Goal: Ask a question

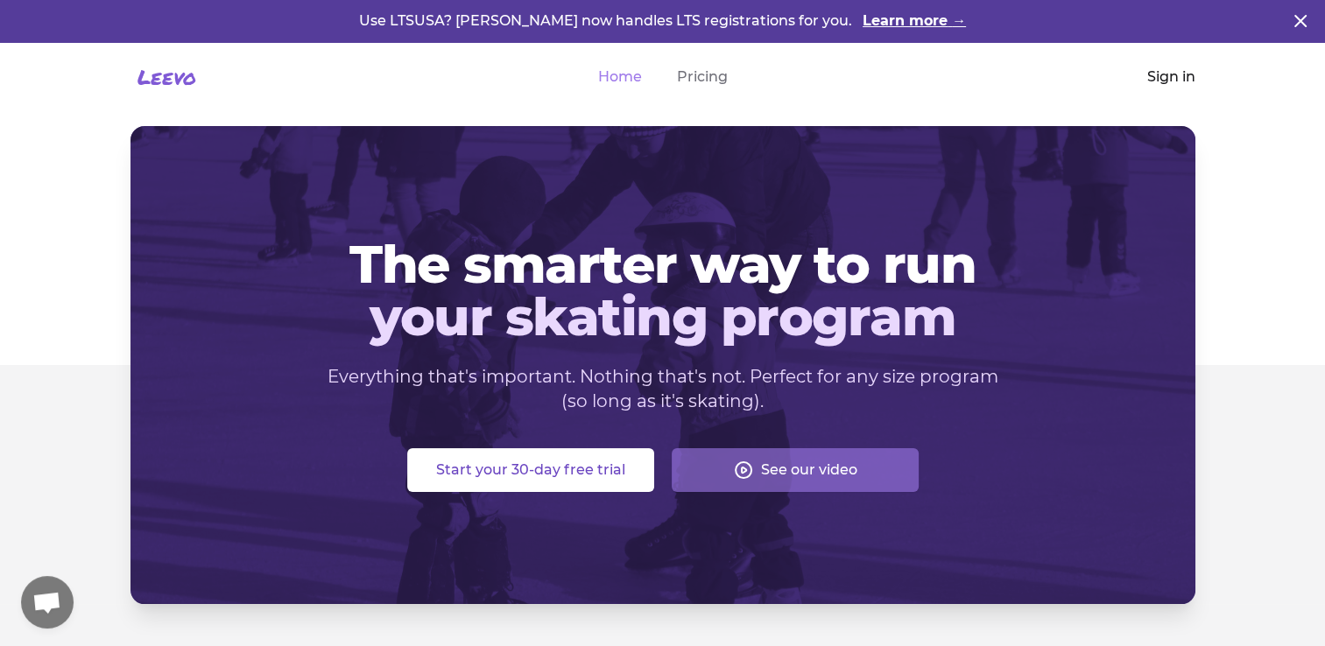
click at [1179, 74] on link "Sign in" at bounding box center [1171, 77] width 48 height 21
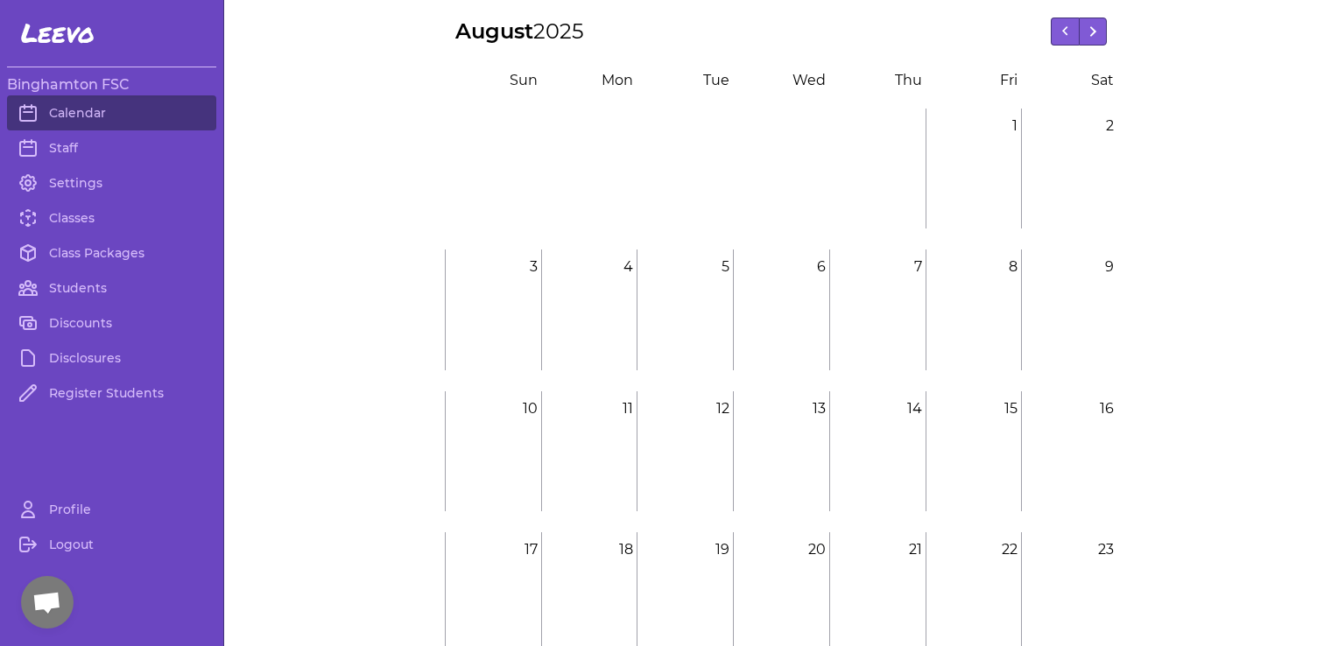
click at [35, 611] on span "Open chat" at bounding box center [46, 604] width 29 height 25
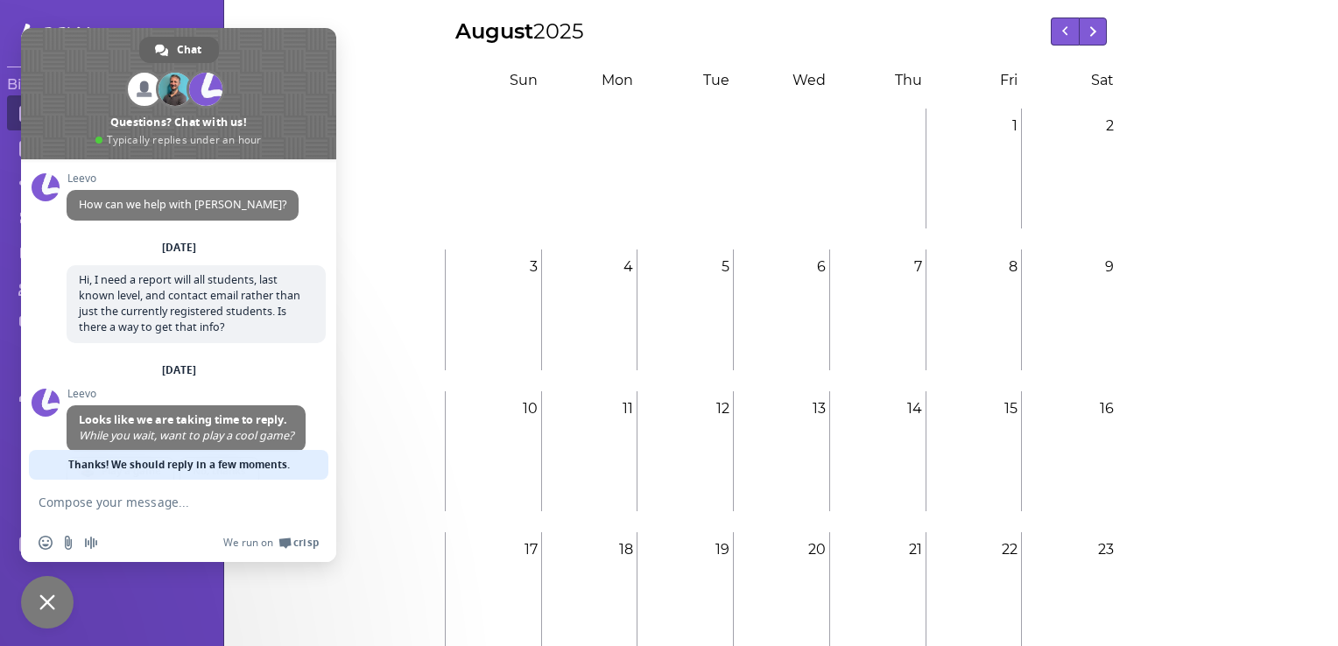
scroll to position [62, 0]
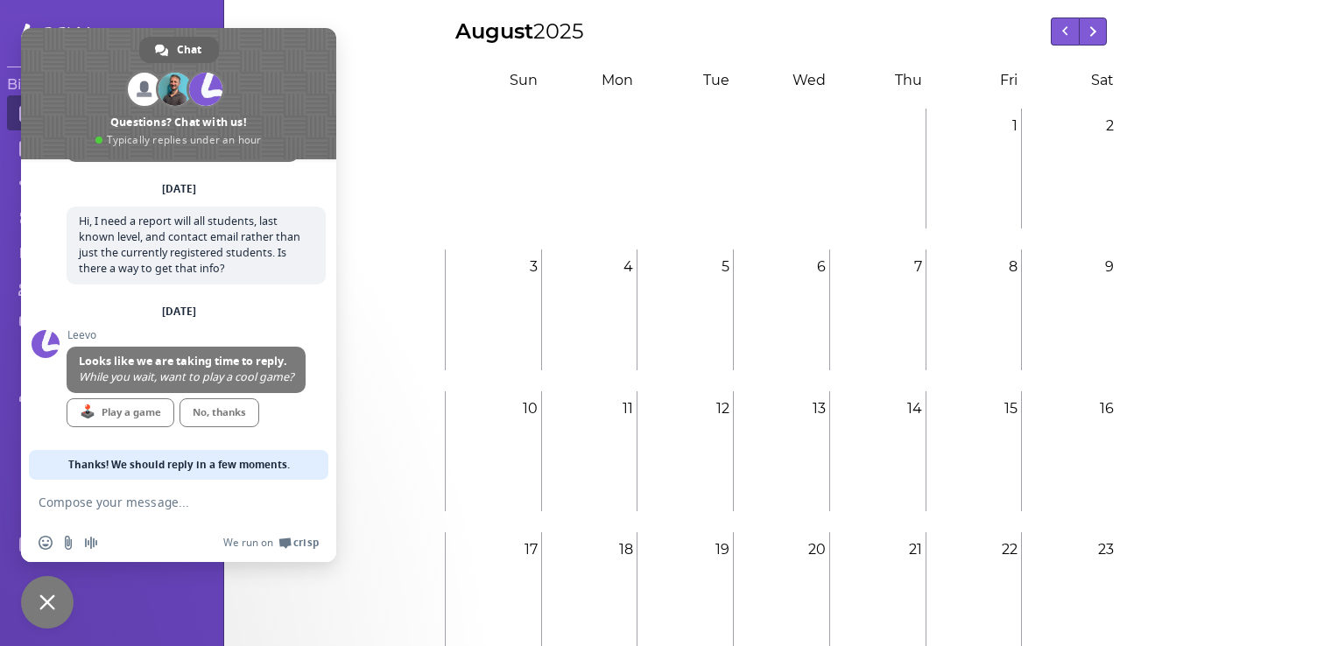
click at [191, 502] on textarea "Compose your message..." at bounding box center [161, 502] width 245 height 44
click at [253, 422] on link "No, thanks" at bounding box center [220, 412] width 80 height 29
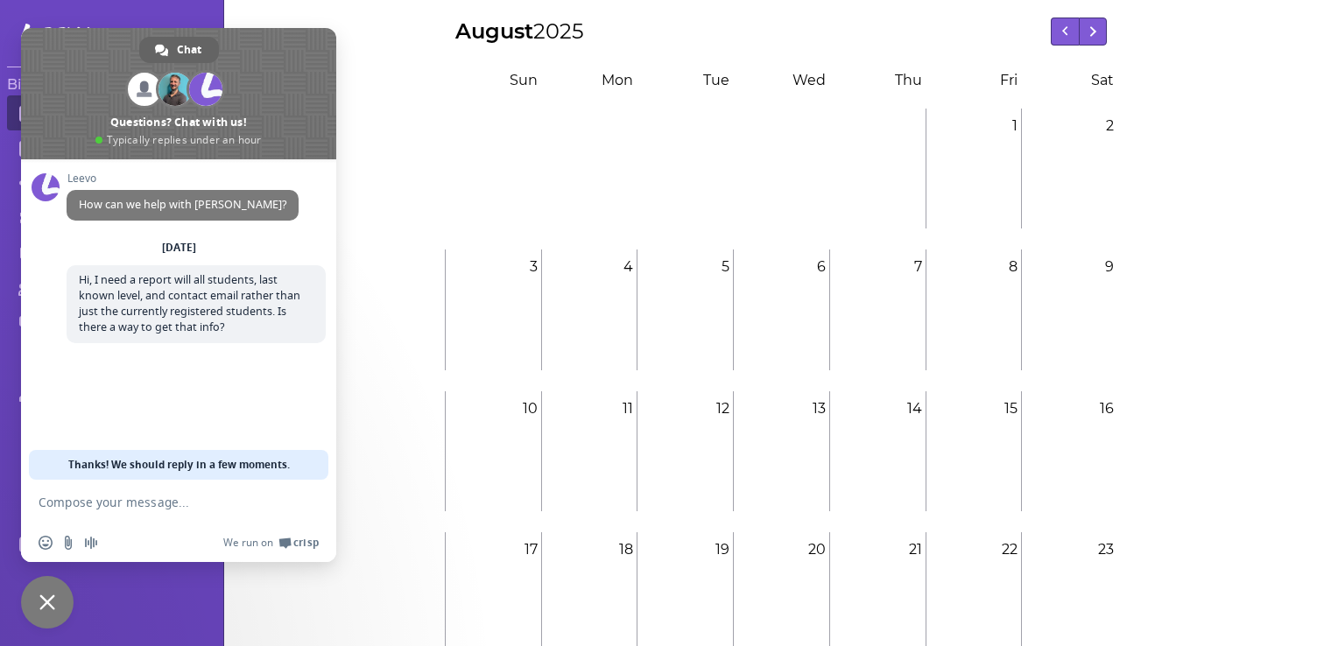
click at [174, 505] on textarea "Compose your message..." at bounding box center [161, 502] width 245 height 44
click at [155, 510] on textarea "Compose your message..." at bounding box center [161, 502] width 245 height 44
click at [74, 510] on textarea "Compose your message..." at bounding box center [161, 502] width 245 height 44
click at [430, 194] on div "August 2025 August 2025 S un M on T ue W ed T hu F ri S at 1 1 2 2 3 3 4 4 5 5 …" at bounding box center [781, 456] width 1114 height 876
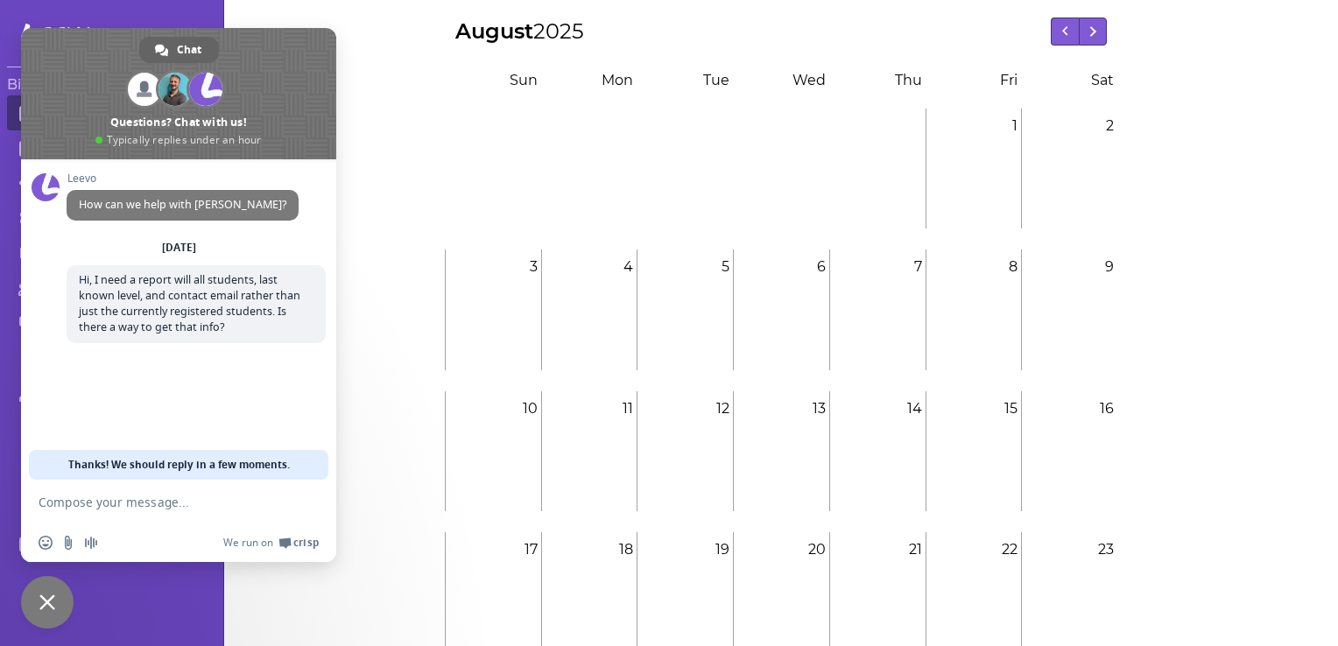
click at [172, 510] on textarea "Compose your message..." at bounding box center [161, 502] width 245 height 44
click at [172, 506] on textarea "Compose your message..." at bounding box center [161, 502] width 245 height 44
click at [348, 39] on div "August 2025 August 2025 S un M on T ue W ed T hu F ri S at 1 1 2 2 3 3 4 4 5 5 …" at bounding box center [781, 456] width 1114 height 876
click at [41, 596] on span "Close chat" at bounding box center [47, 603] width 16 height 16
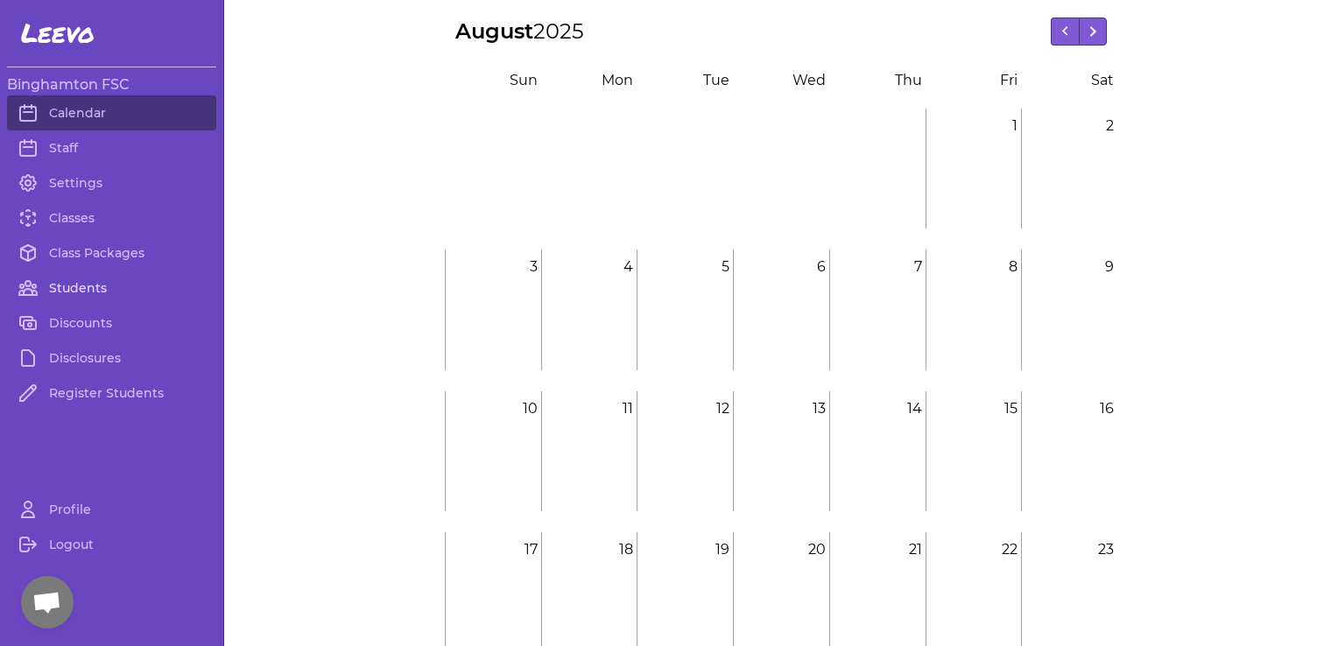
click at [75, 284] on link "Students" at bounding box center [111, 288] width 209 height 35
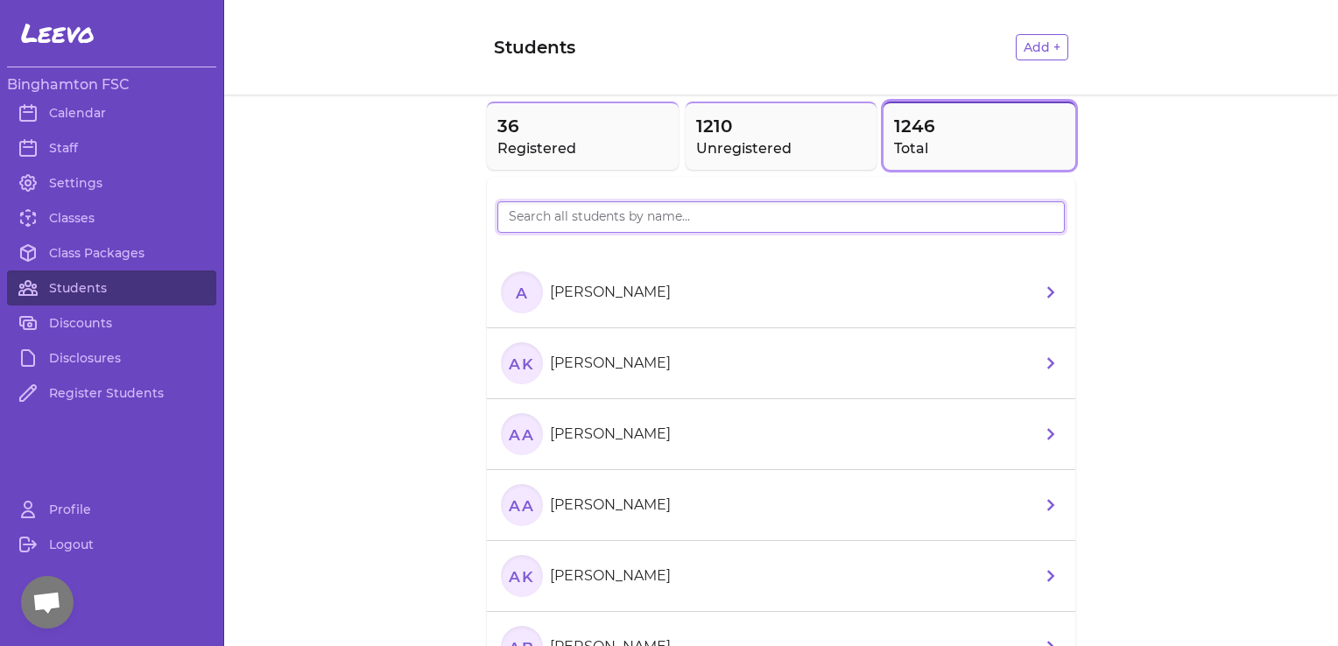
click at [534, 229] on input "search" at bounding box center [780, 217] width 567 height 32
click at [534, 229] on input "Har" at bounding box center [780, 217] width 567 height 32
type input "Har"
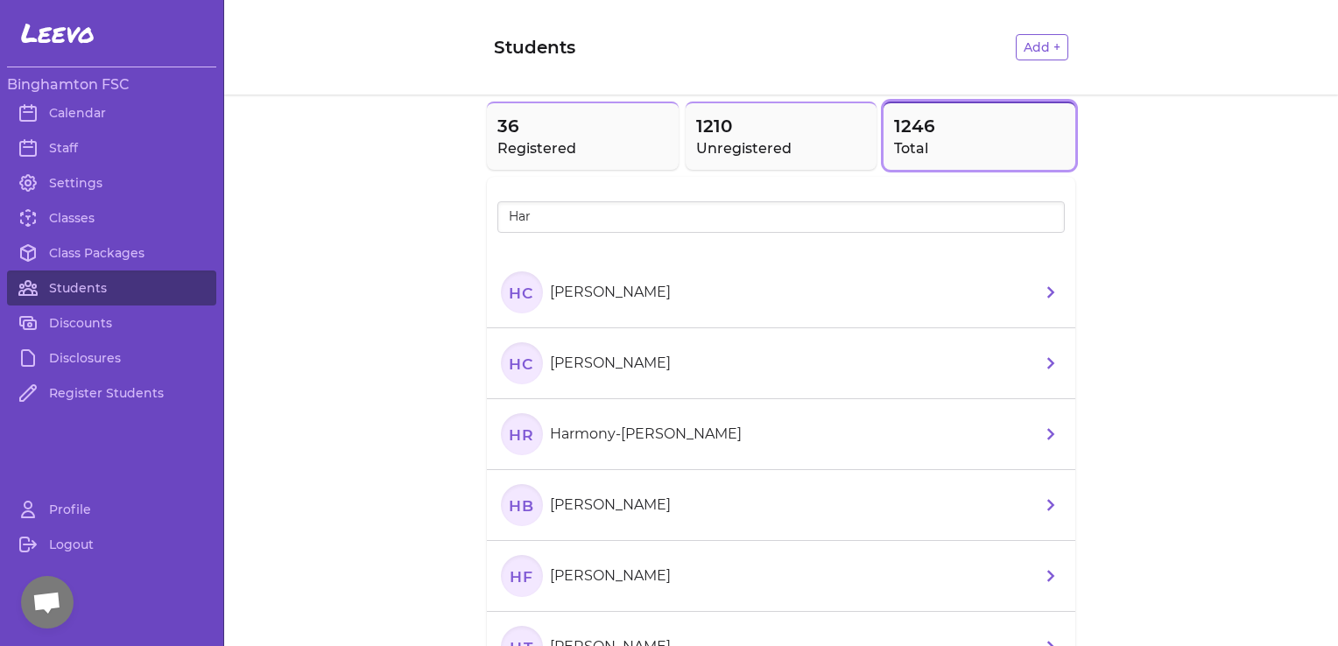
click at [641, 284] on p "Harlynn Childress" at bounding box center [610, 292] width 121 height 21
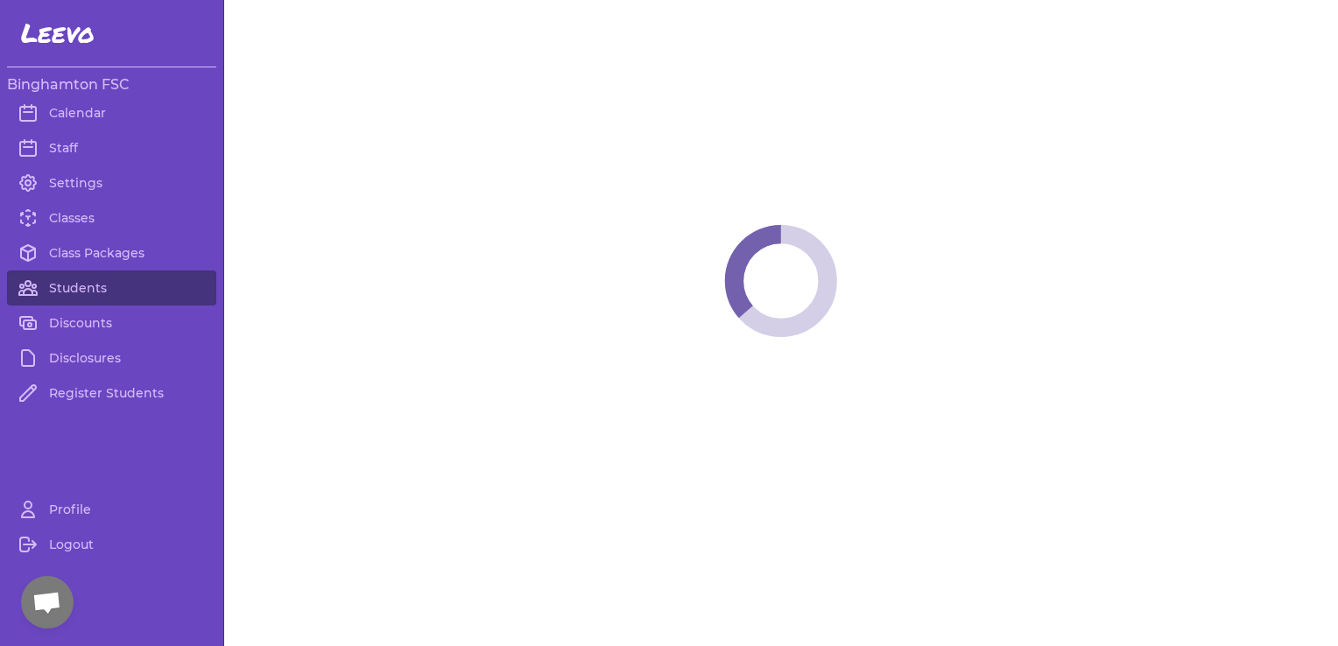
select select "NY"
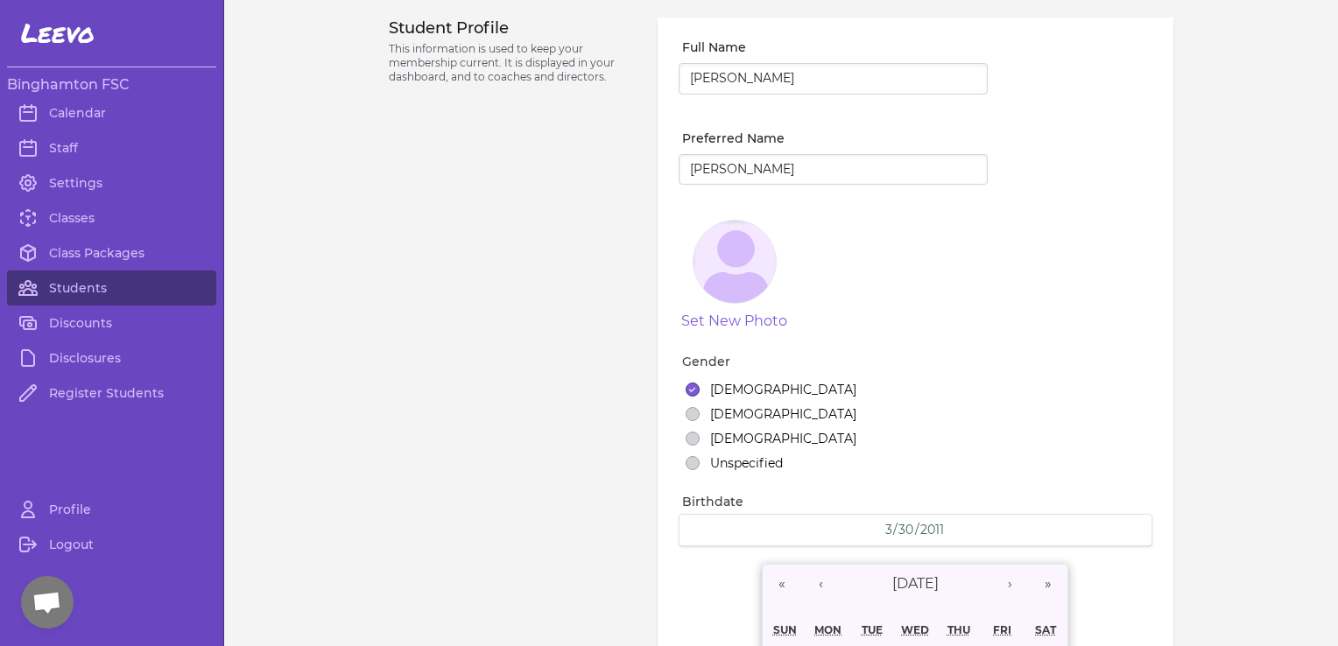
select select "2"
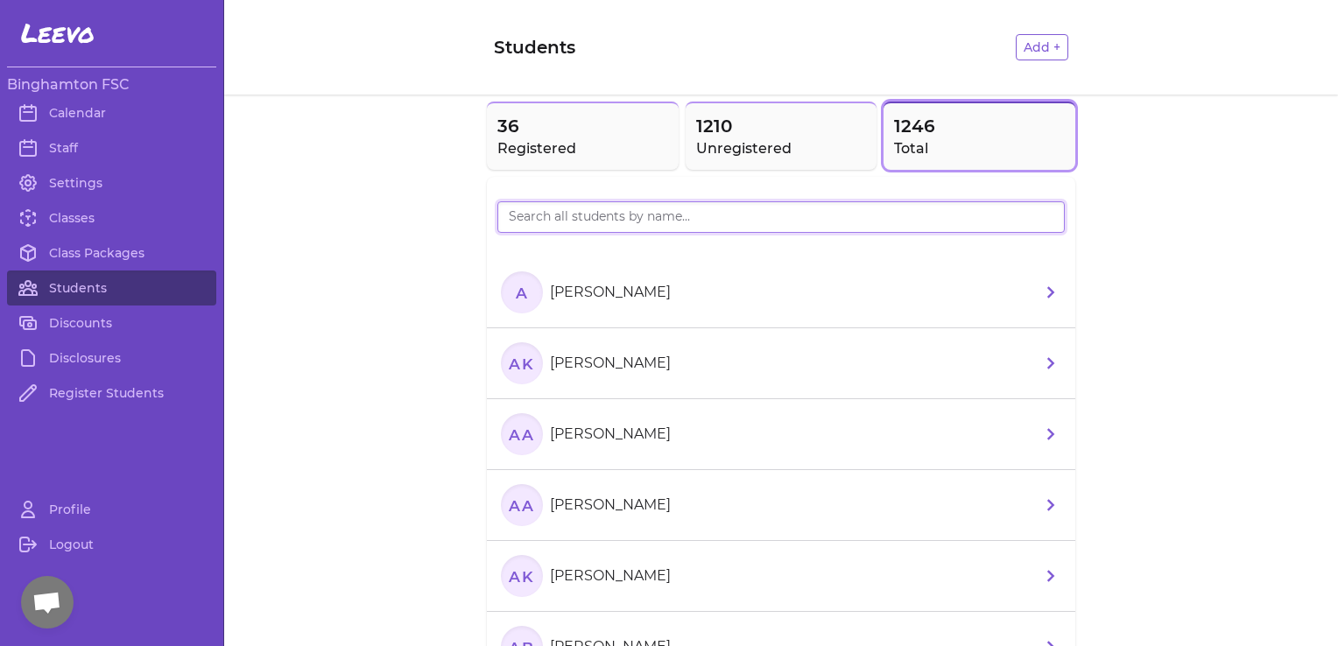
click at [705, 202] on input "search" at bounding box center [780, 217] width 567 height 32
type input "har"
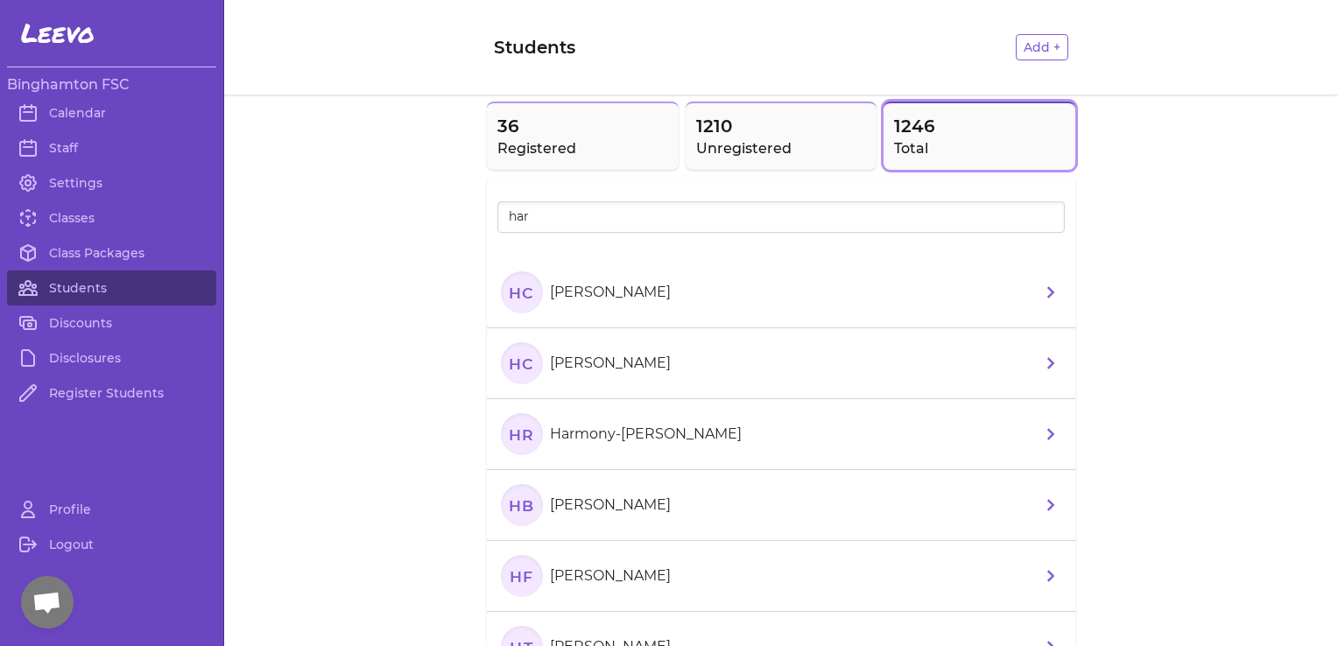
click at [611, 354] on p "Harlynn Childress" at bounding box center [610, 363] width 121 height 21
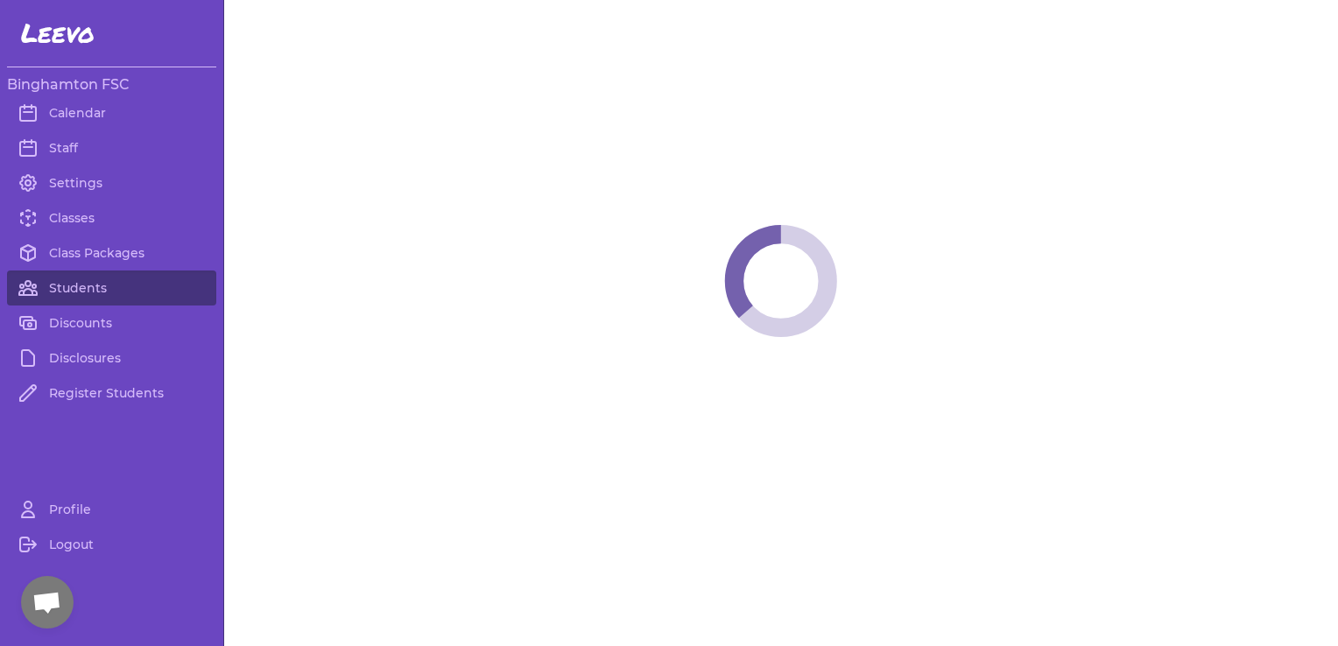
select select "NY"
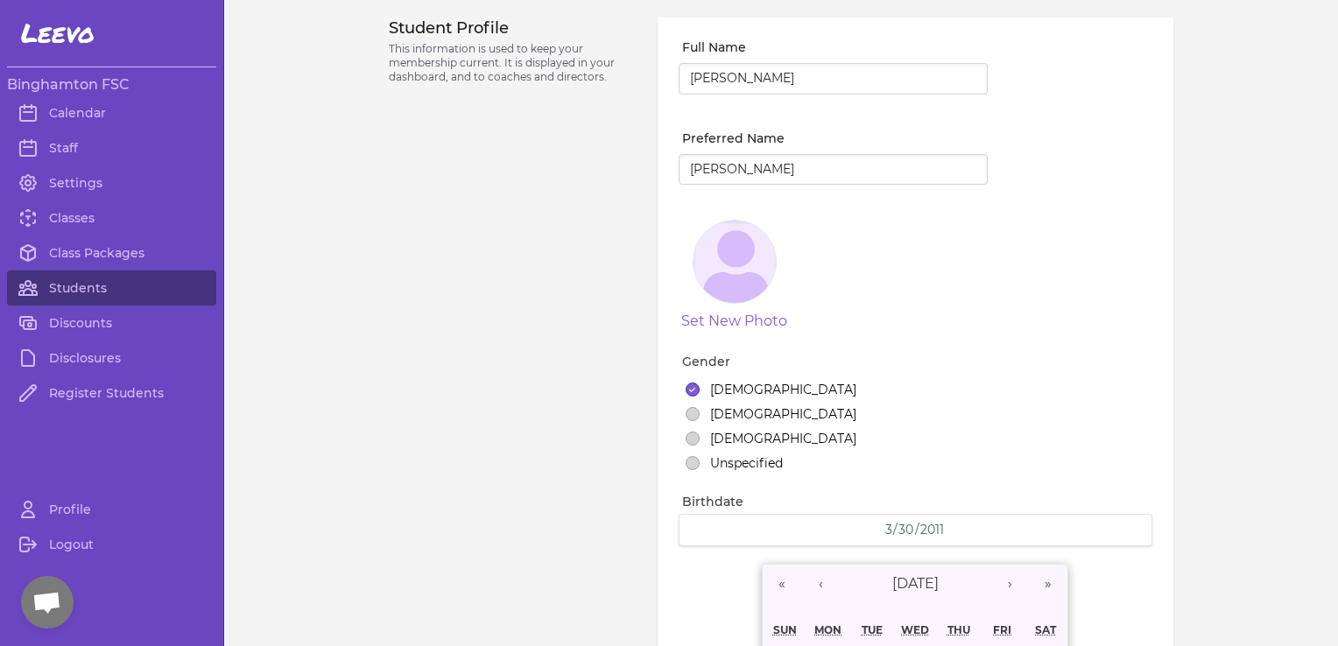
select select "23"
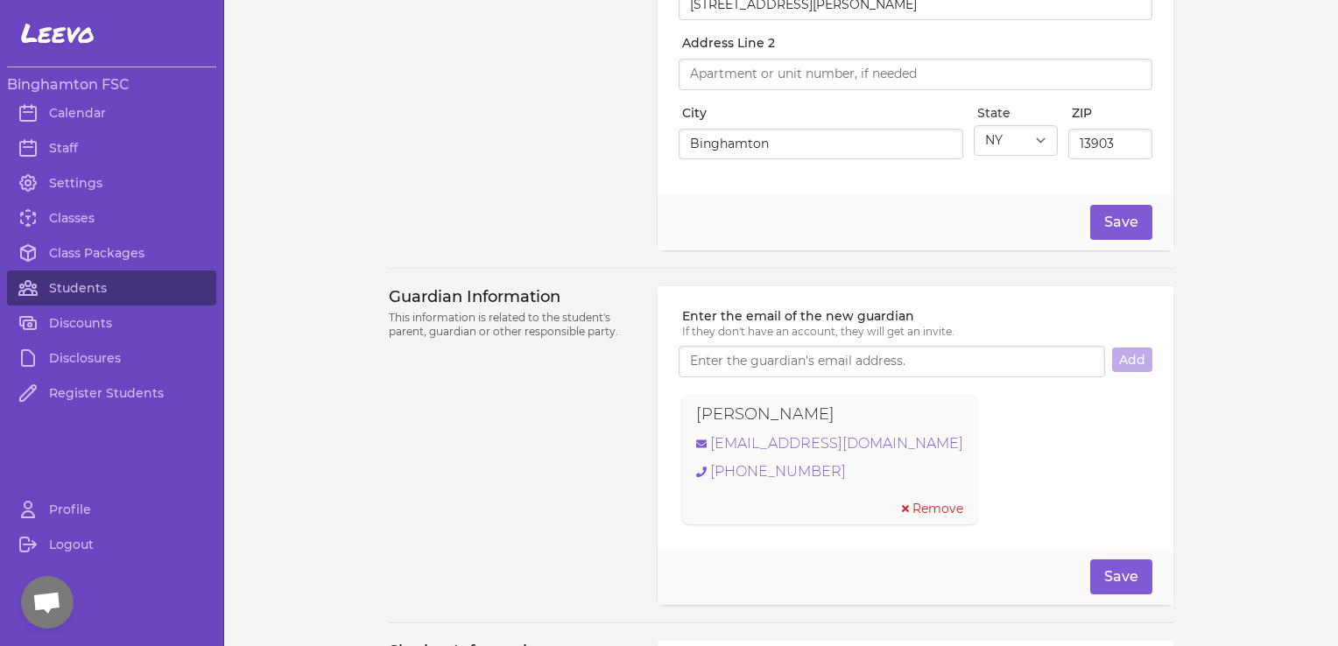
scroll to position [707, 0]
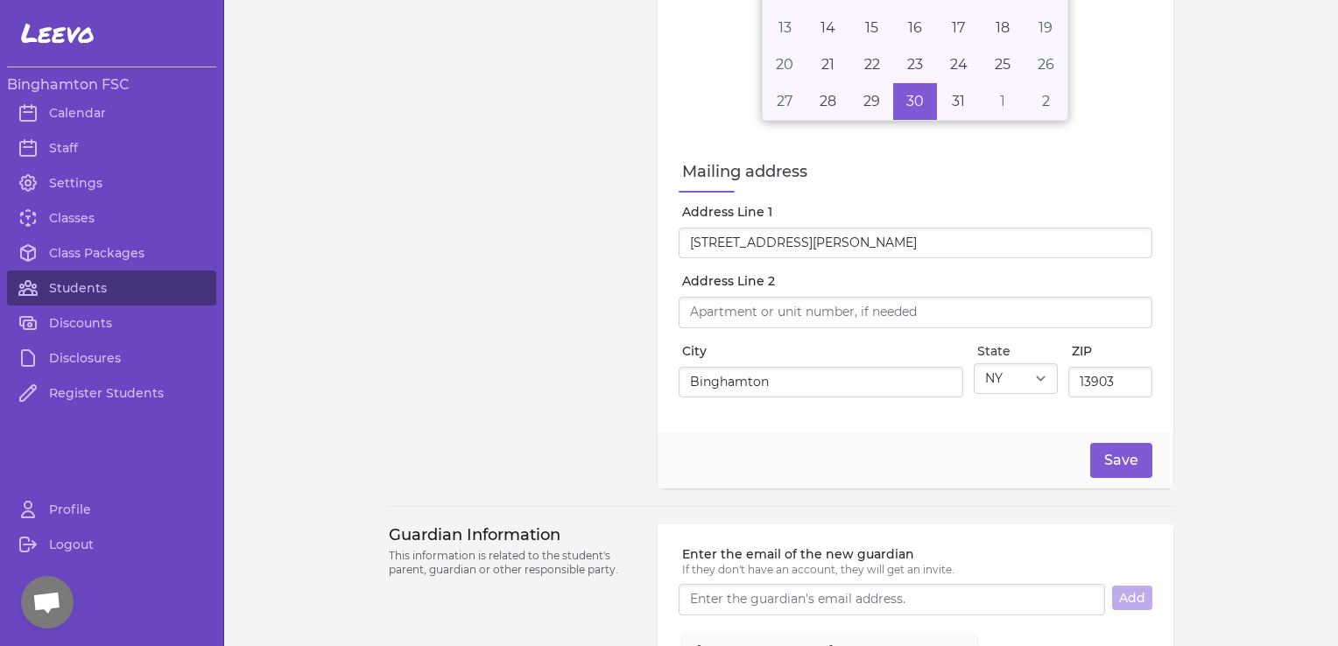
click at [46, 601] on span "Open chat" at bounding box center [46, 604] width 29 height 25
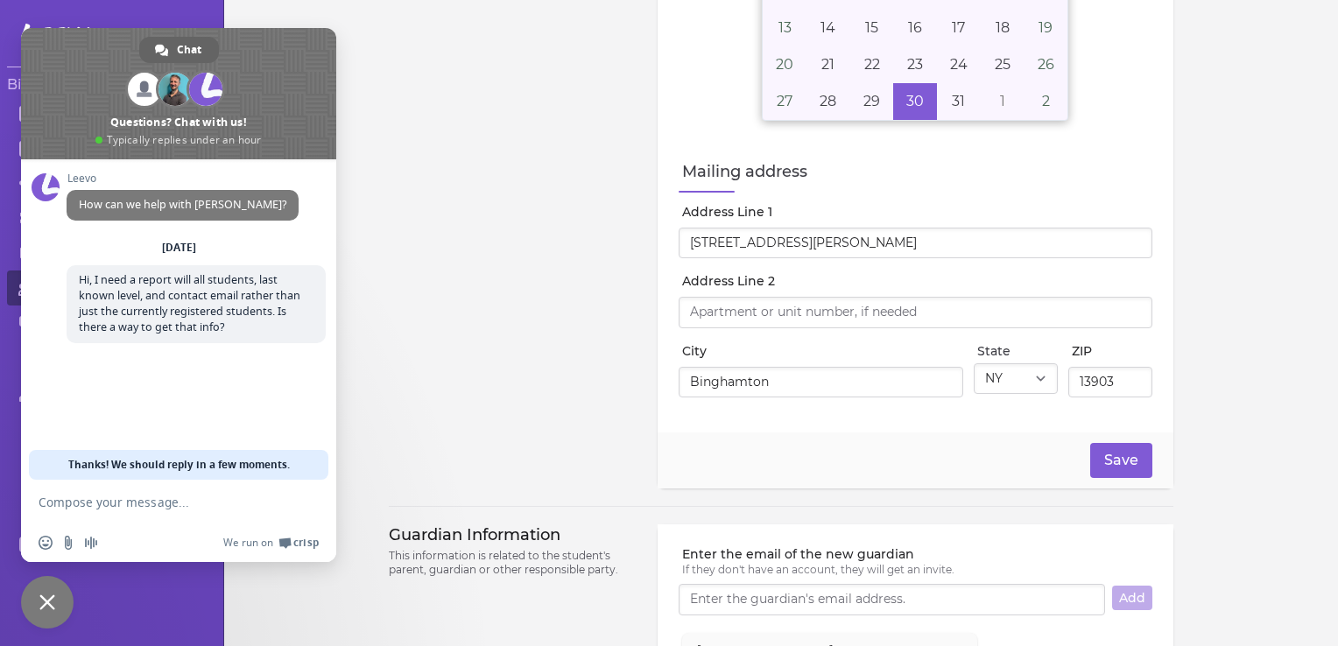
click at [127, 513] on textarea "Compose your message..." at bounding box center [161, 502] width 245 height 44
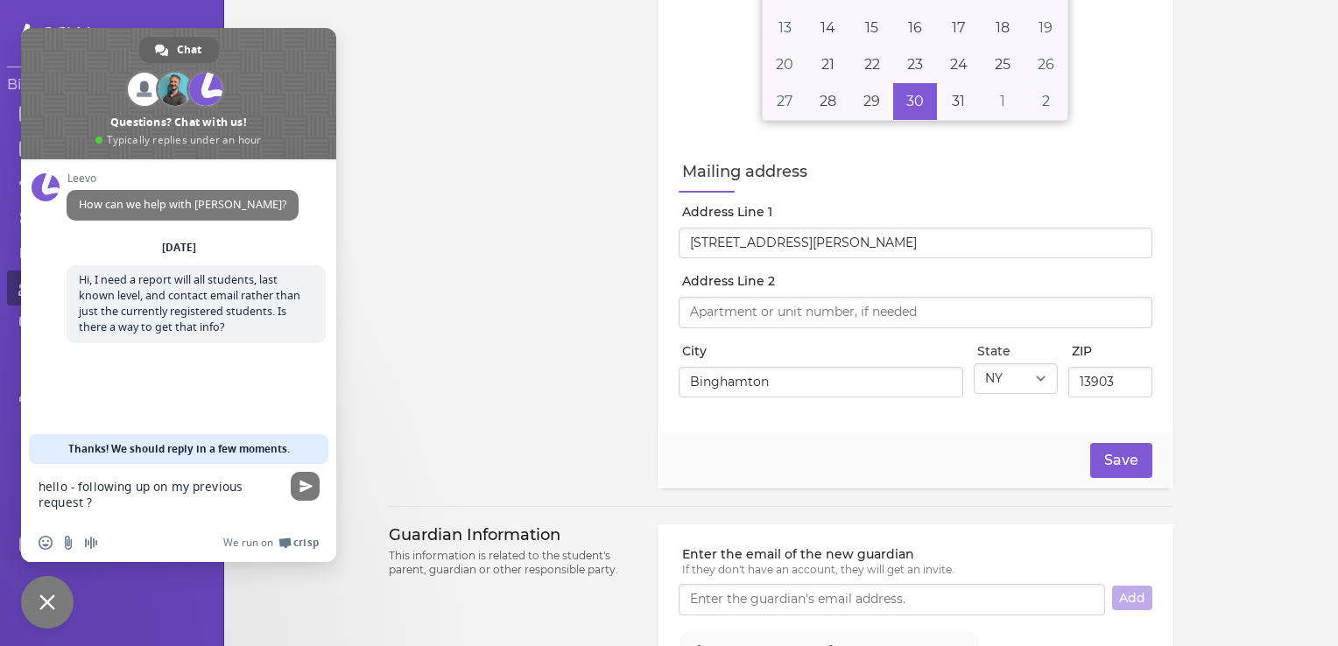
type textarea "hello - following up on my previous request ?"
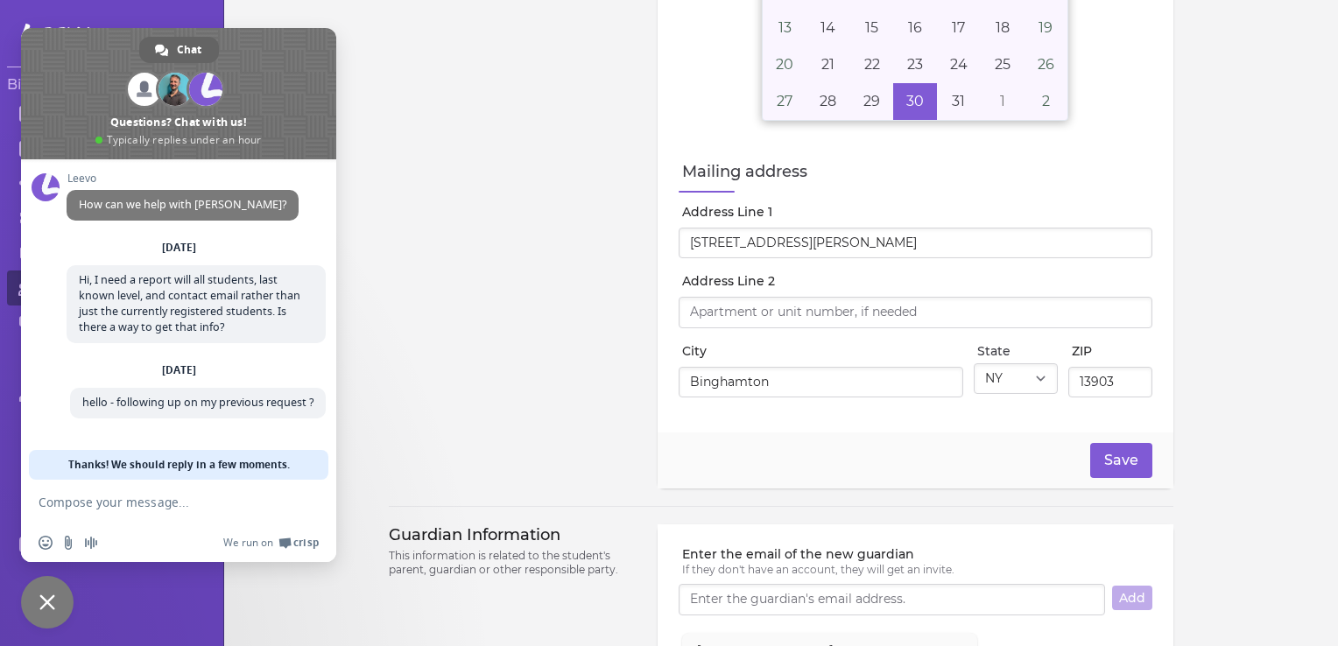
scroll to position [7, 0]
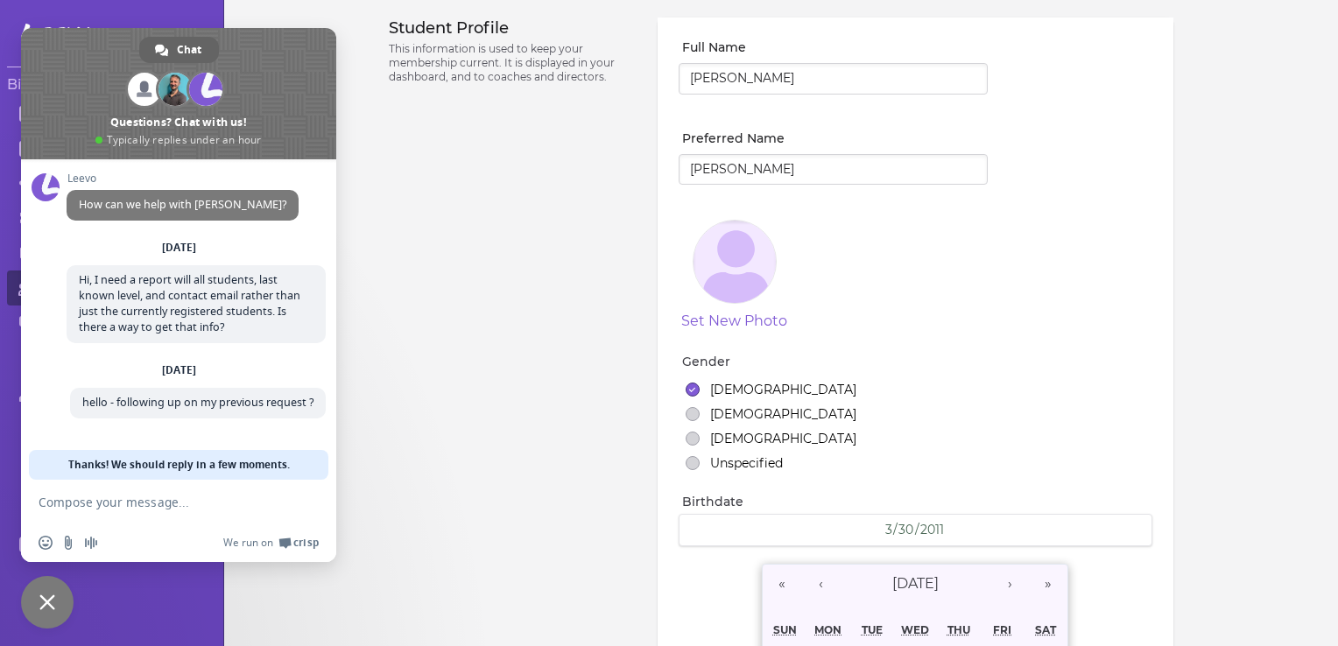
click at [41, 609] on span "Close chat" at bounding box center [47, 603] width 16 height 16
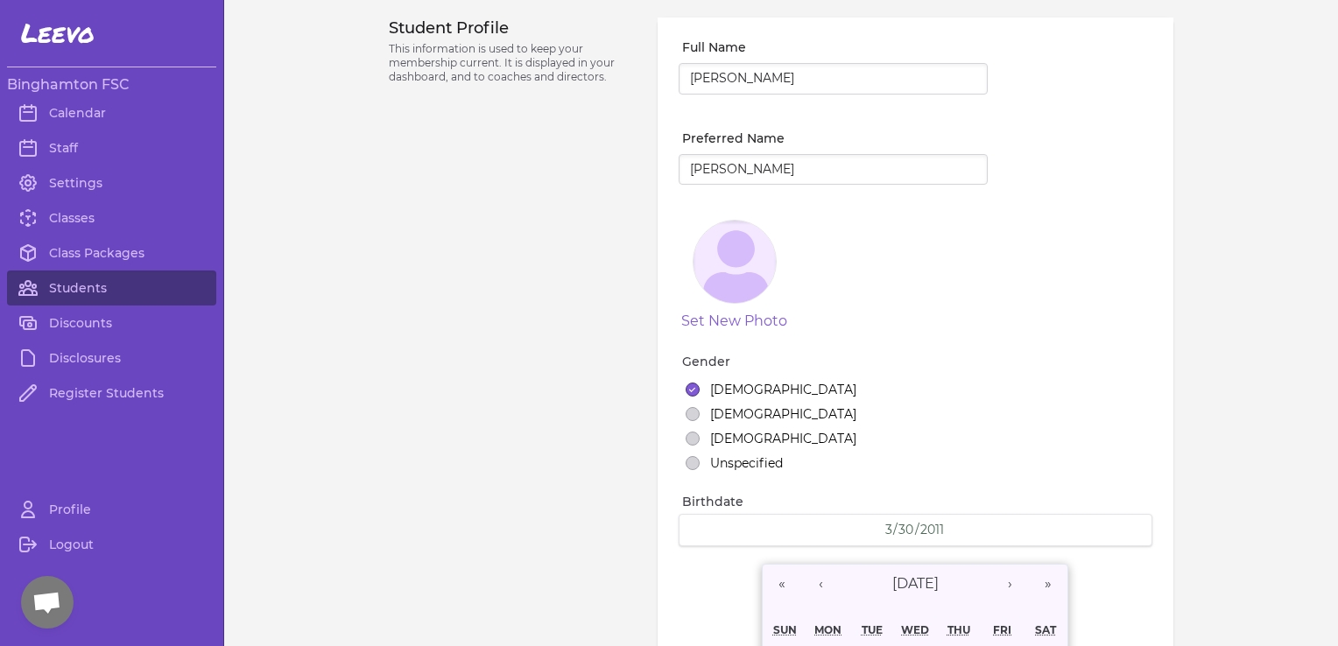
click at [73, 33] on span "Leevo" at bounding box center [58, 34] width 74 height 32
click at [70, 81] on h3 "Binghamton FSC" at bounding box center [111, 84] width 209 height 21
click at [75, 216] on link "Classes" at bounding box center [111, 218] width 209 height 35
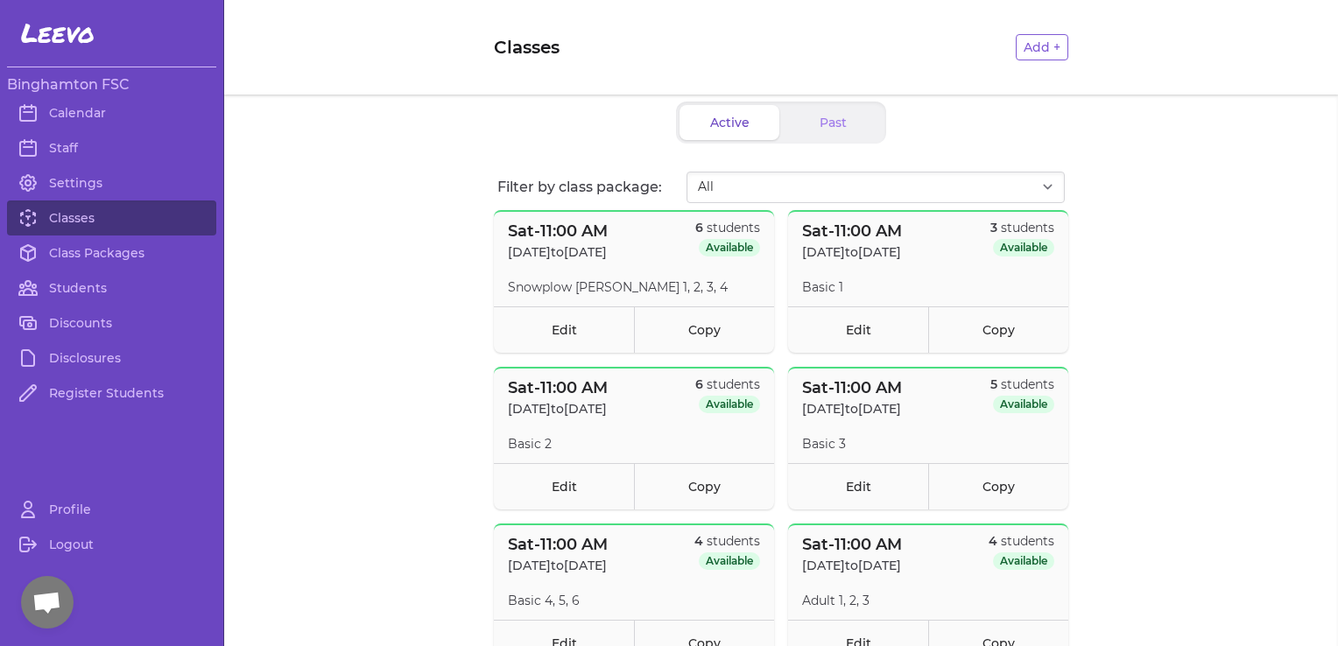
scroll to position [25, 0]
click at [575, 338] on link "Edit" at bounding box center [564, 329] width 140 height 46
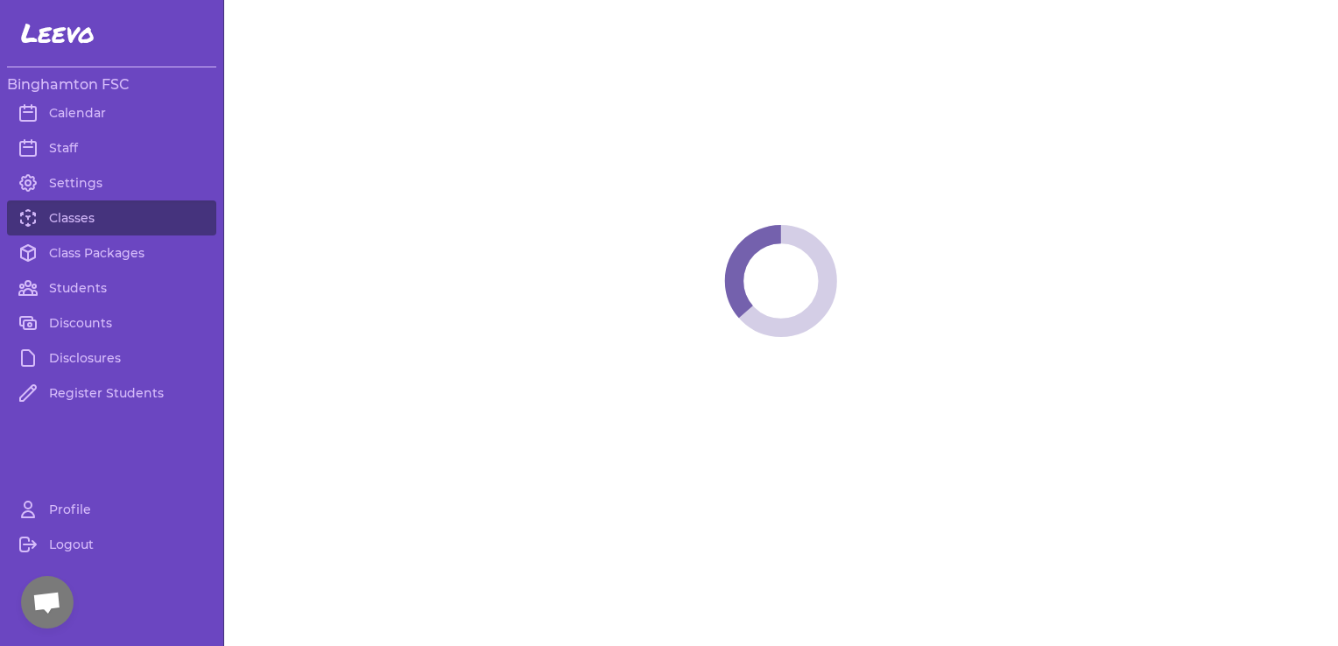
select select "6"
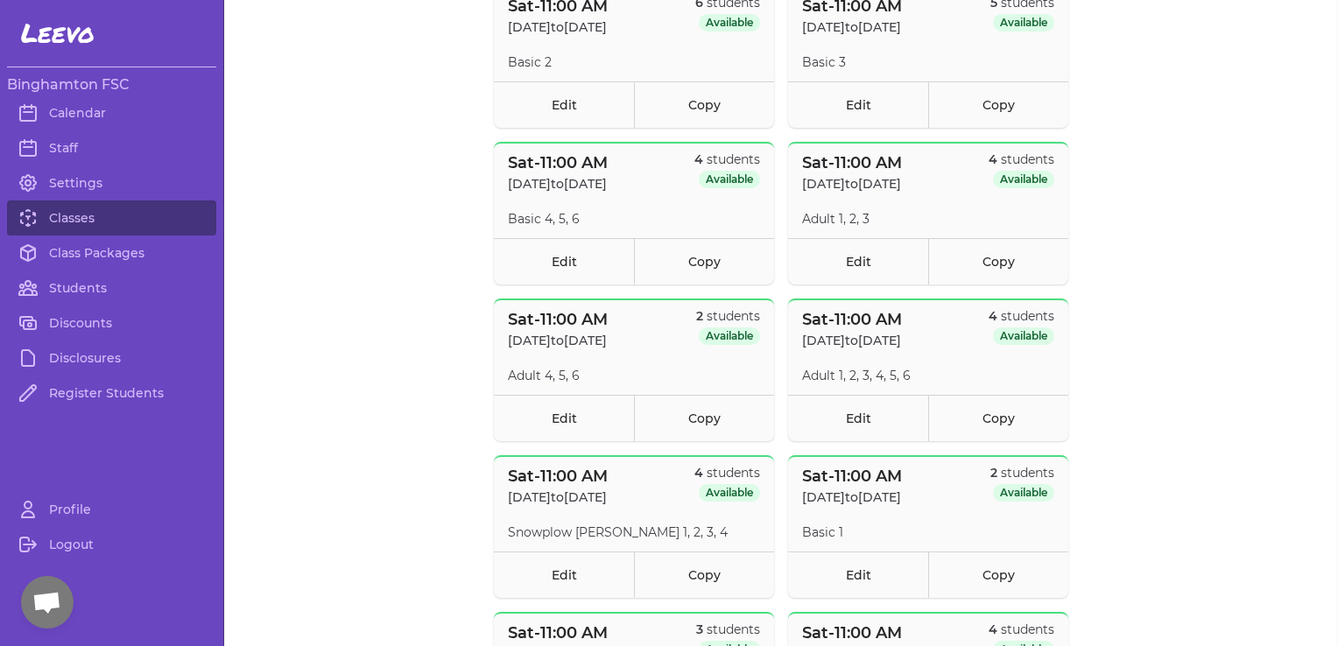
scroll to position [386, 0]
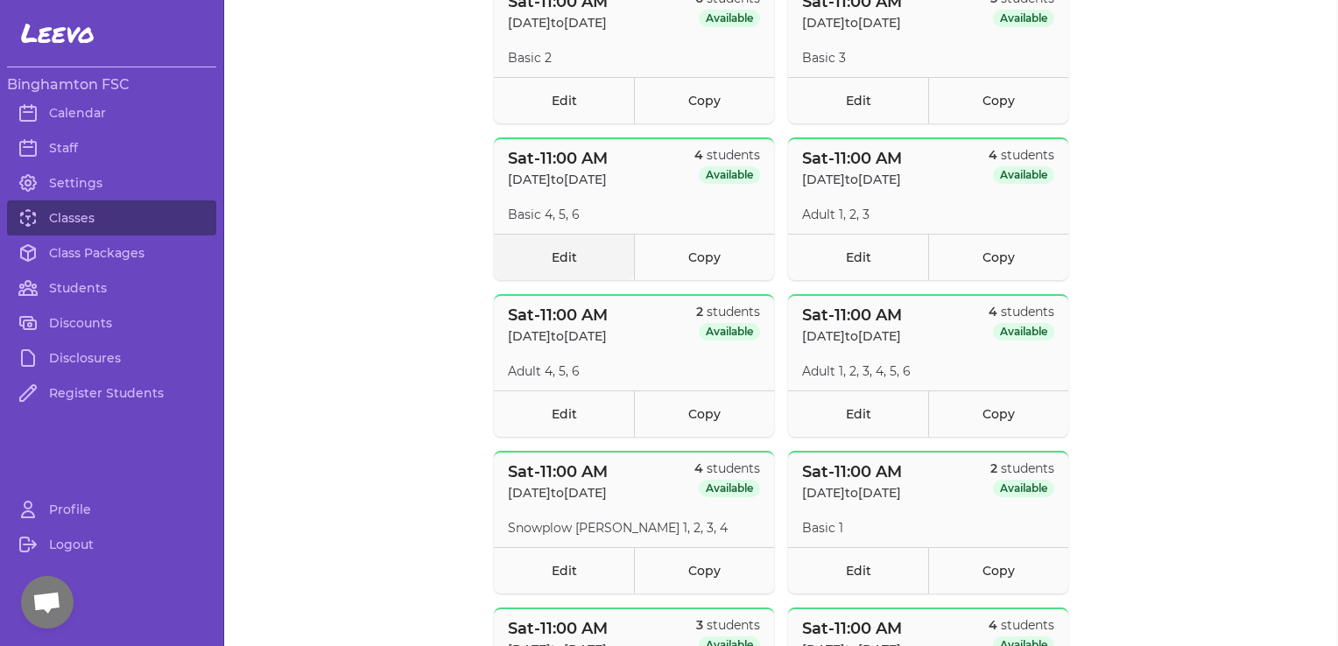
click at [567, 251] on link "Edit" at bounding box center [564, 257] width 140 height 46
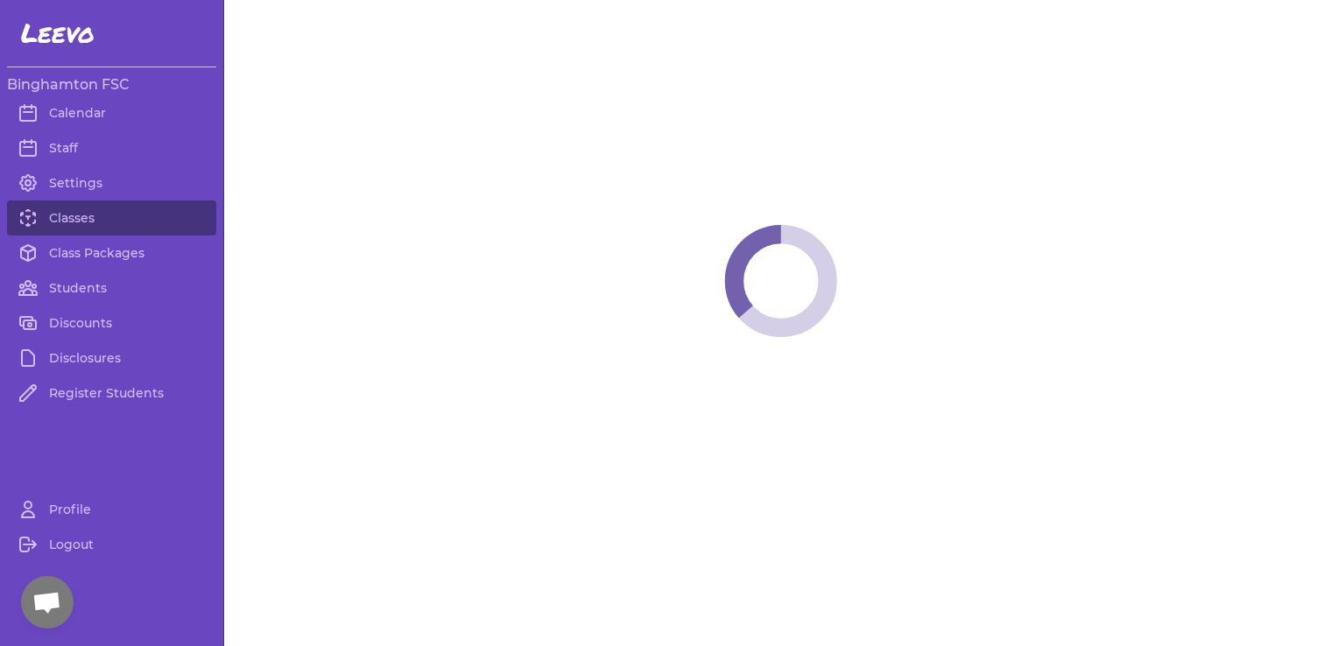
select select "6"
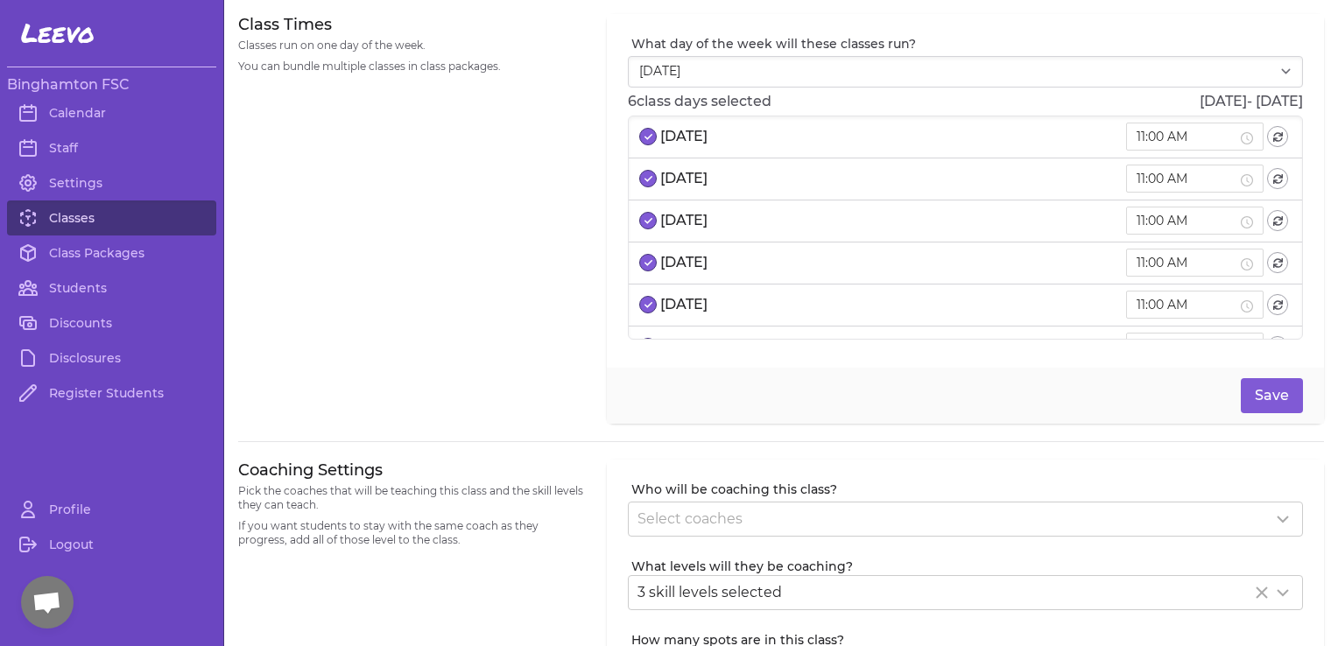
click at [76, 218] on link "Classes" at bounding box center [111, 218] width 209 height 35
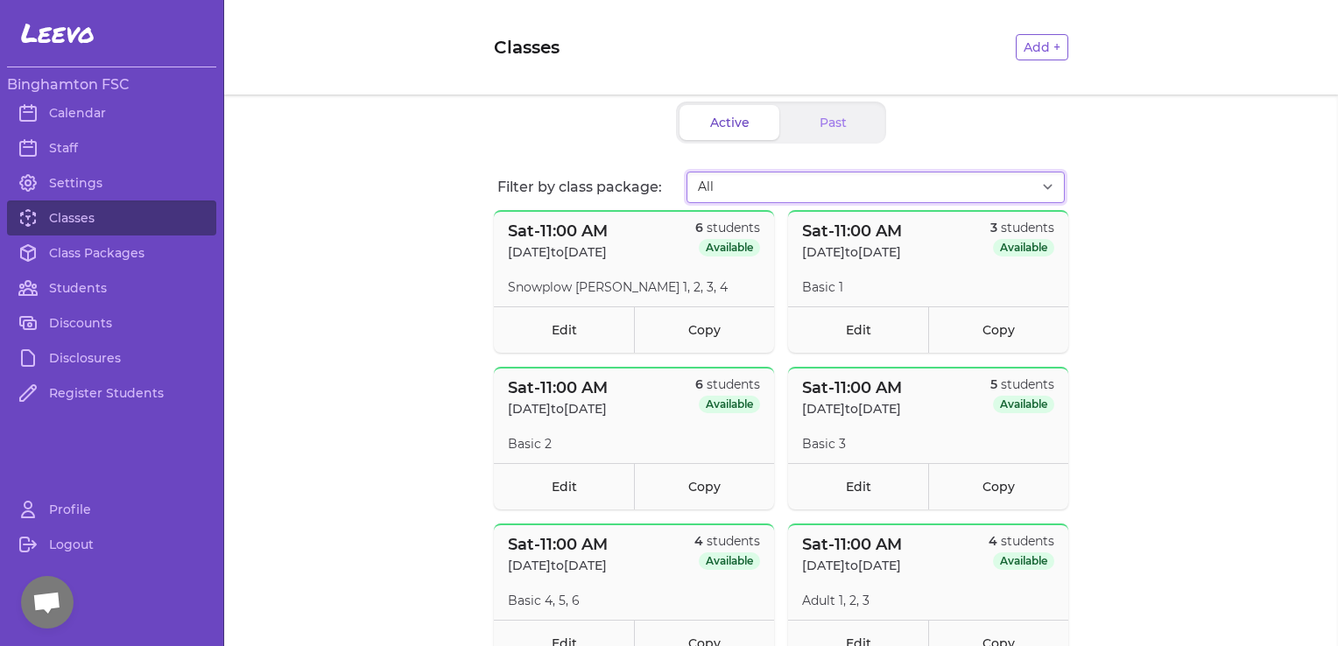
click at [924, 182] on select "All Session 1 SATURDAYS 2025-2026 Session 2 SATURDAYS 2025-2026 Session 3 SATUR…" at bounding box center [875, 188] width 378 height 32
select select "2774"
click at [686, 172] on select "All Session 1 SATURDAYS 2025-2026 Session 2 SATURDAYS 2025-2026 Session 3 SATUR…" at bounding box center [875, 188] width 378 height 32
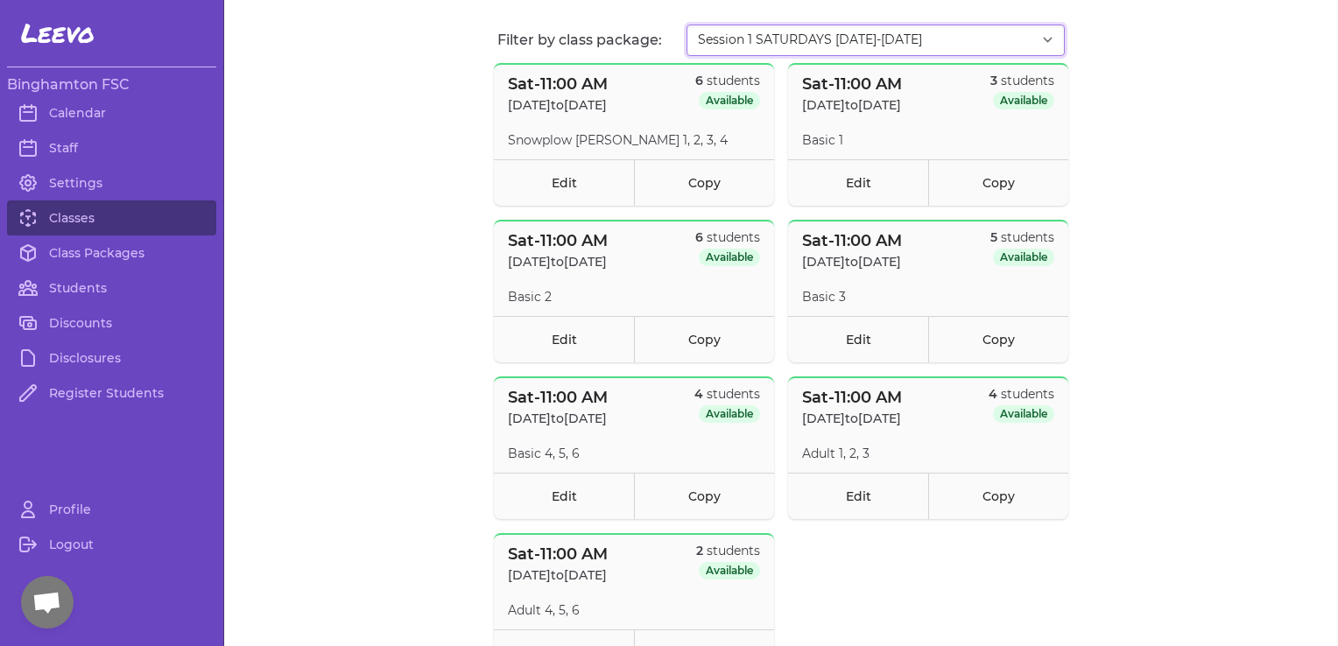
scroll to position [144, 0]
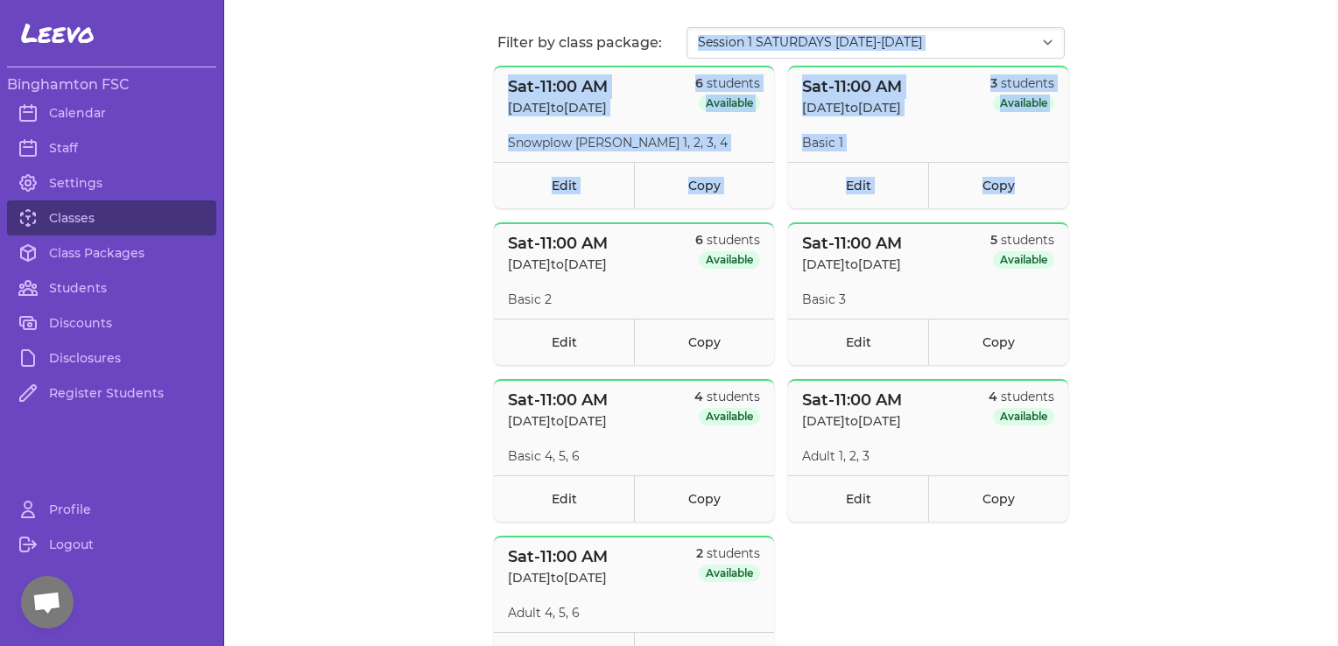
drag, startPoint x: 1321, startPoint y: 192, endPoint x: 1324, endPoint y: 95, distance: 97.2
click at [1324, 95] on main "Classes Add + Active Past Filter by class package: All Session 1 SATURDAYS 2025…" at bounding box center [781, 323] width 1114 height 646
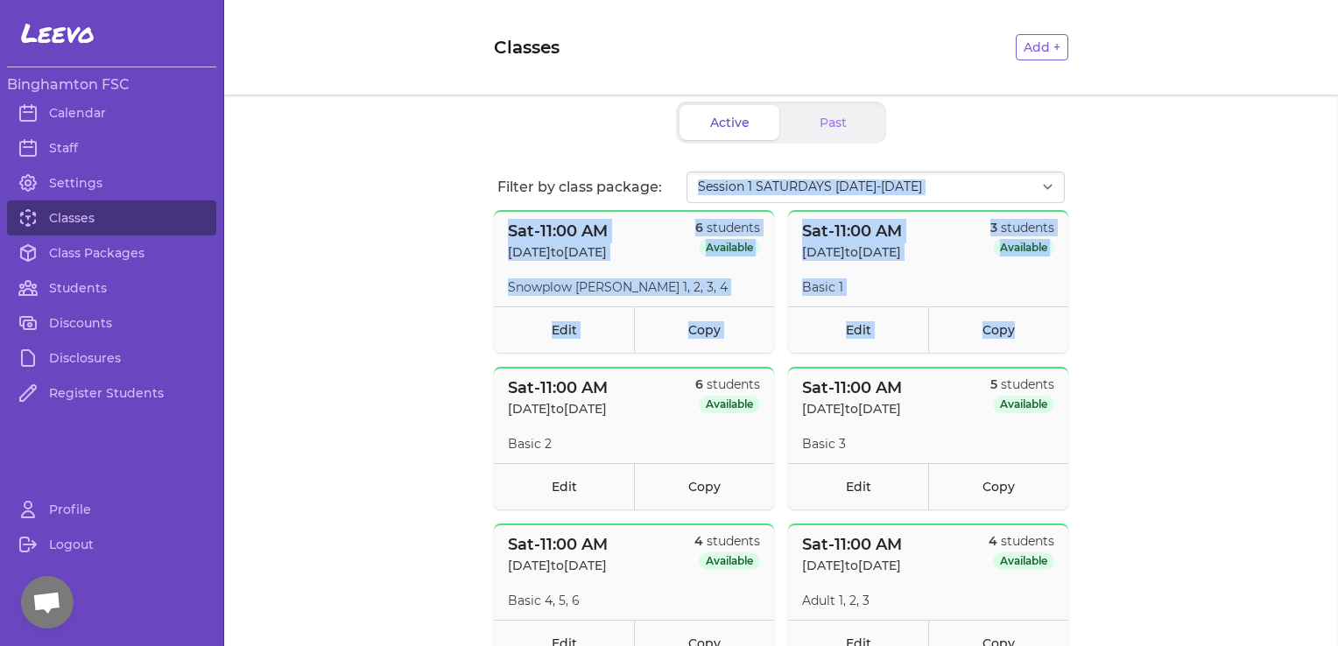
click at [53, 611] on span "Open chat" at bounding box center [46, 604] width 29 height 25
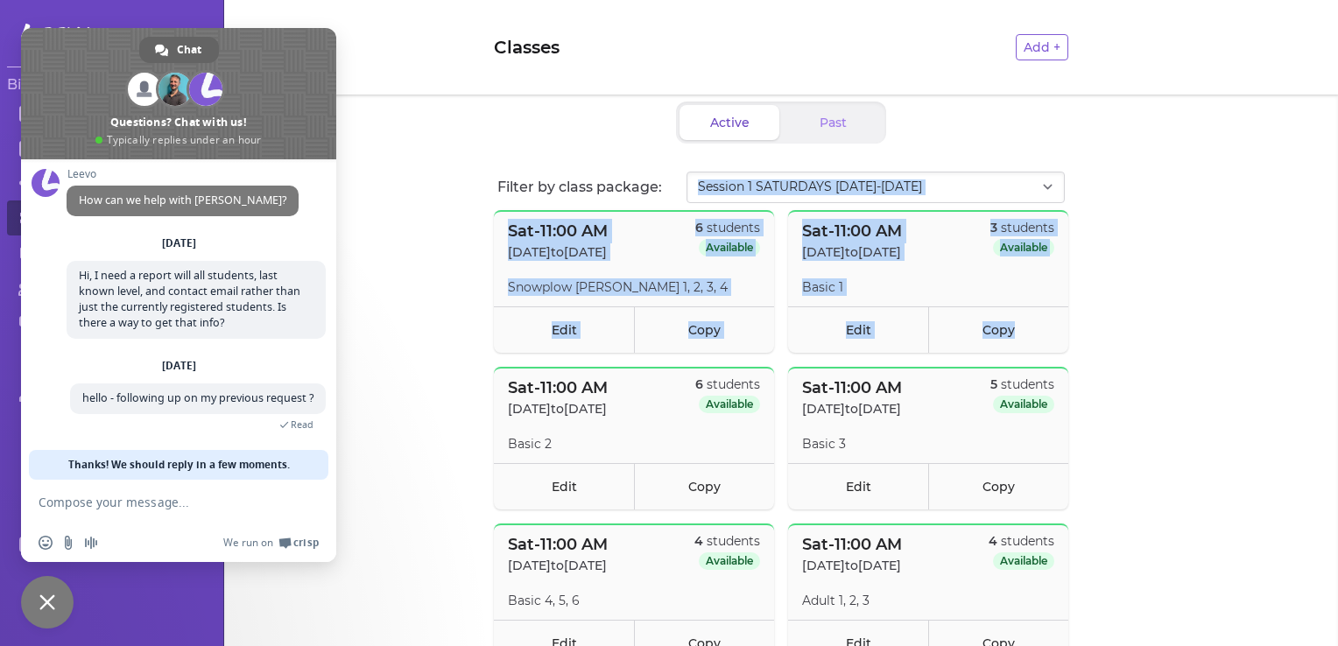
click at [53, 604] on span "Close chat" at bounding box center [47, 603] width 16 height 16
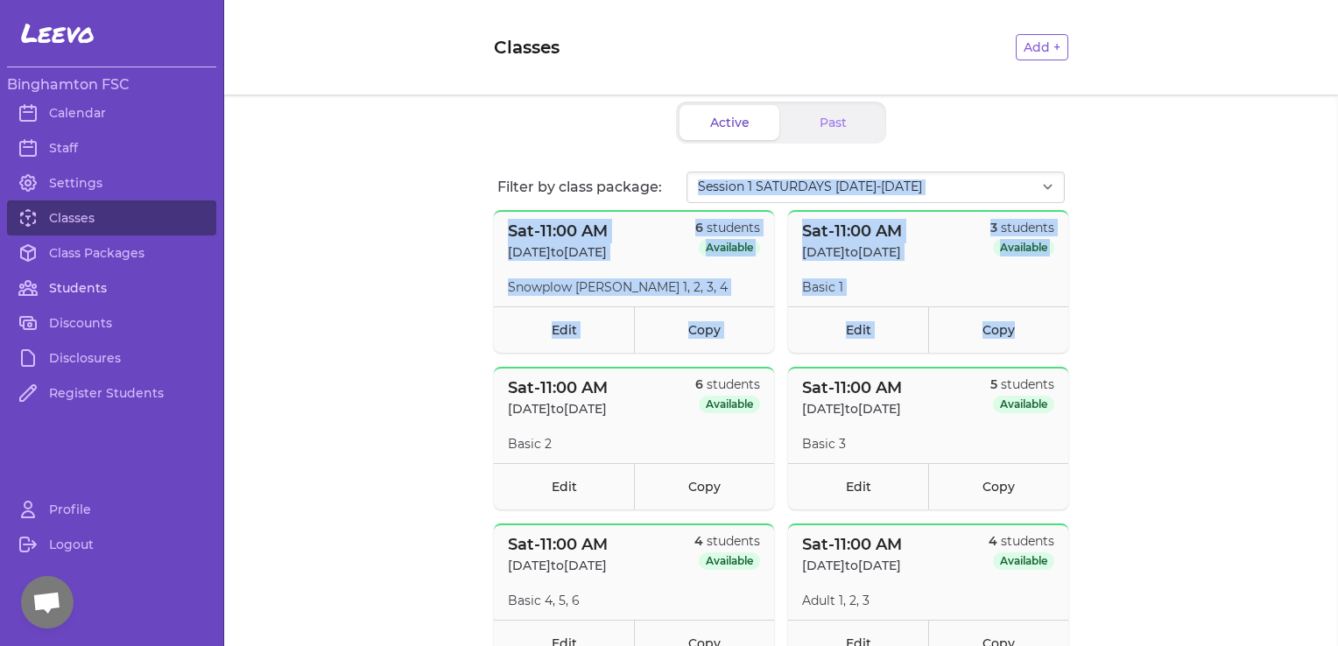
click at [63, 282] on link "Students" at bounding box center [111, 288] width 209 height 35
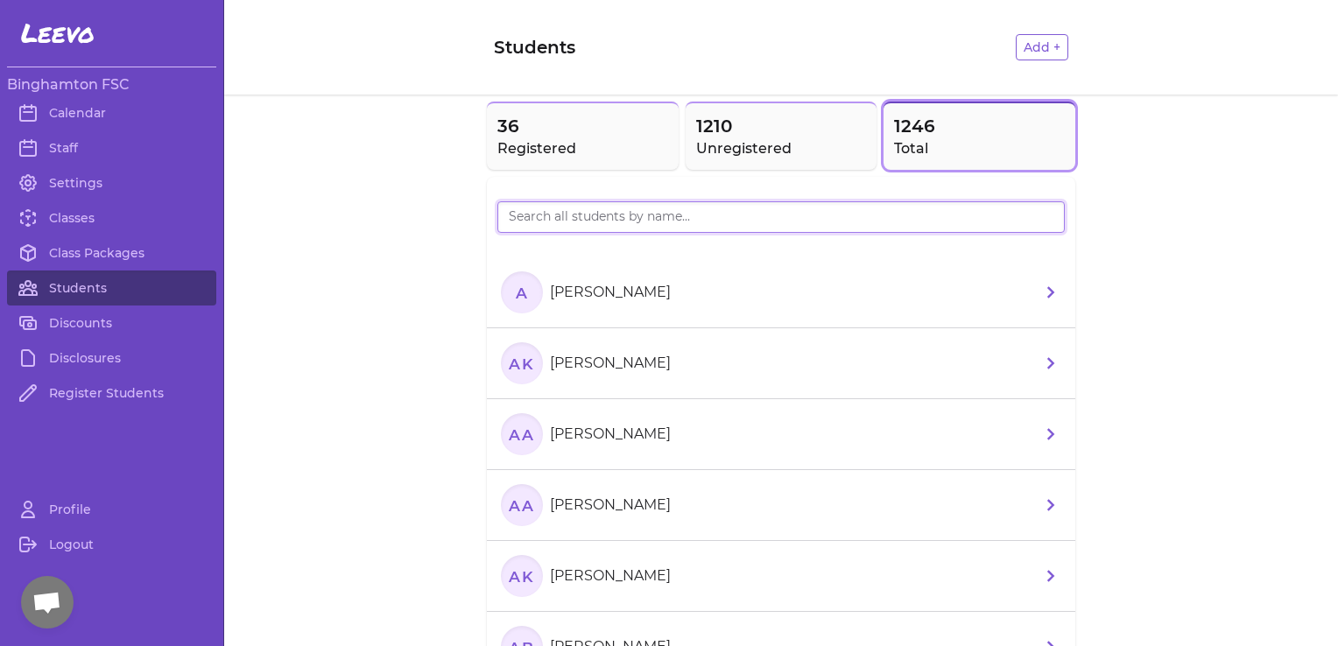
click at [565, 212] on input "search" at bounding box center [780, 217] width 567 height 32
type input "har"
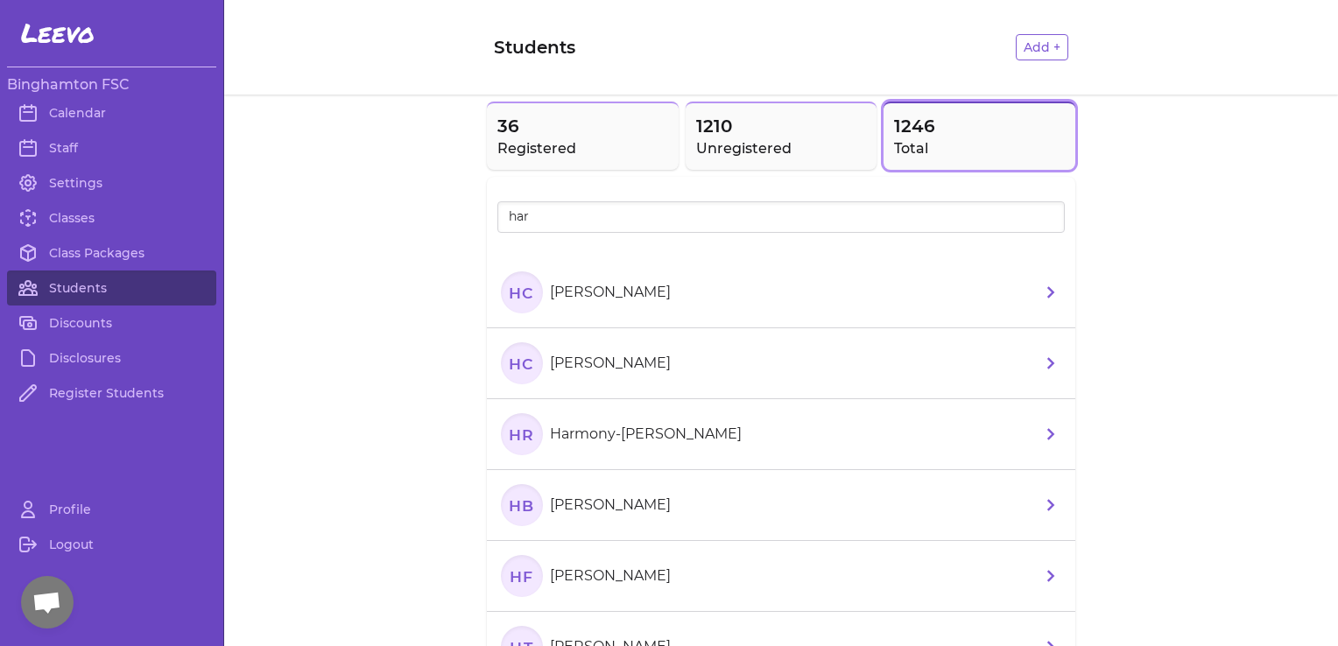
click at [628, 370] on p "Harlynn Childress" at bounding box center [610, 363] width 121 height 21
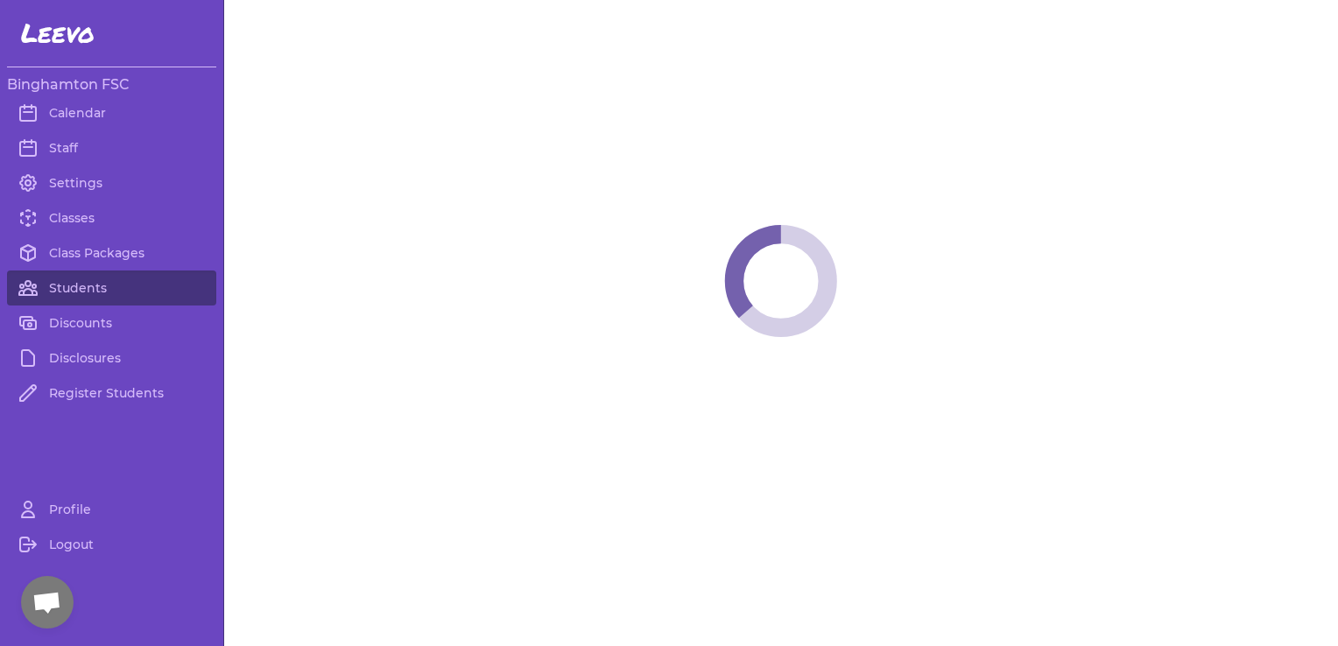
select select "NY"
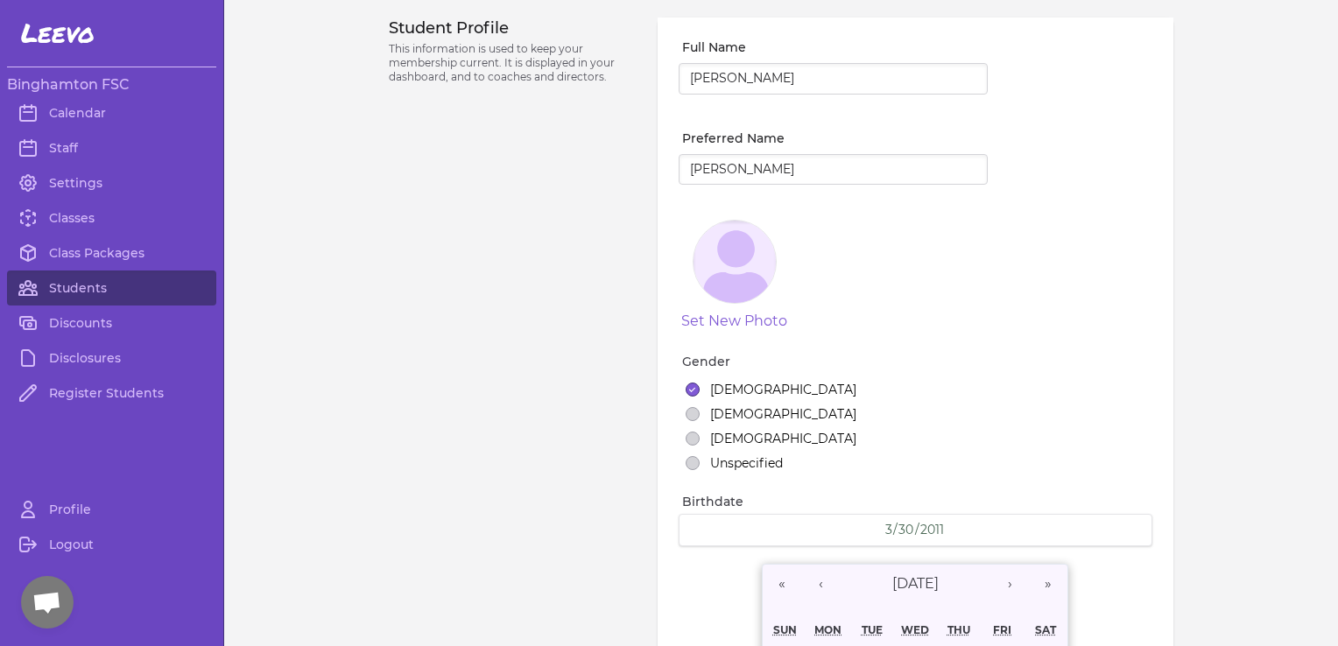
select select "23"
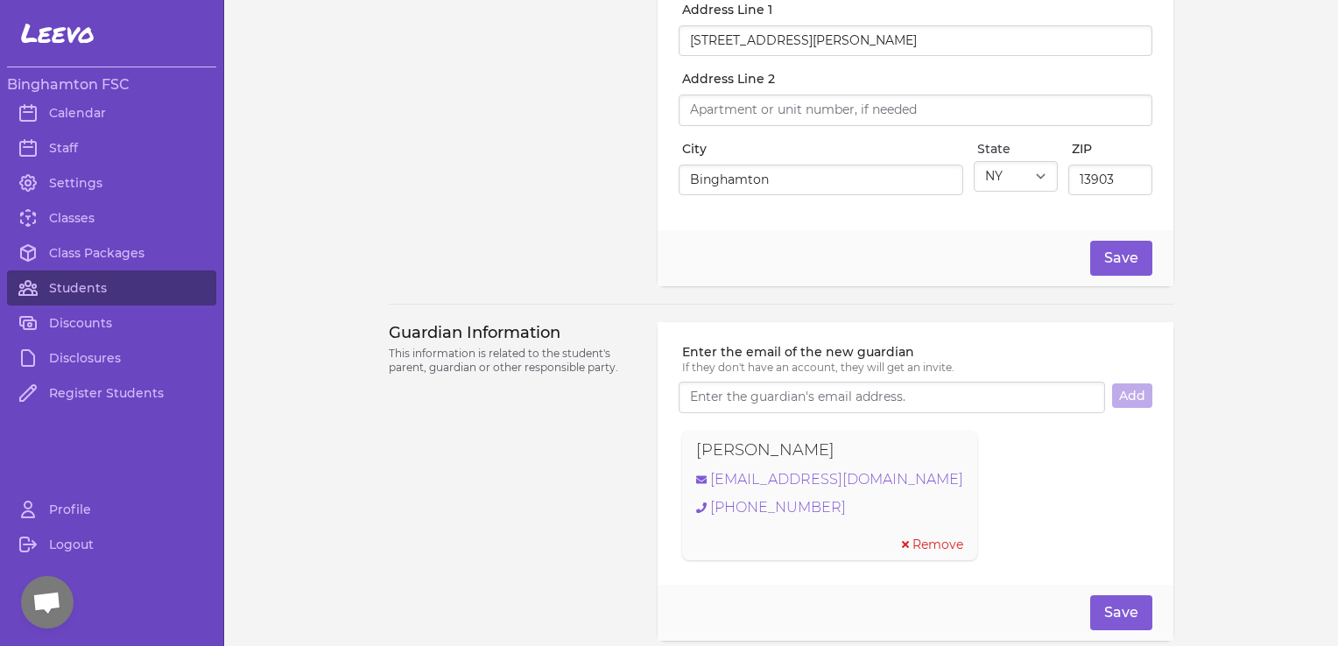
scroll to position [928, 0]
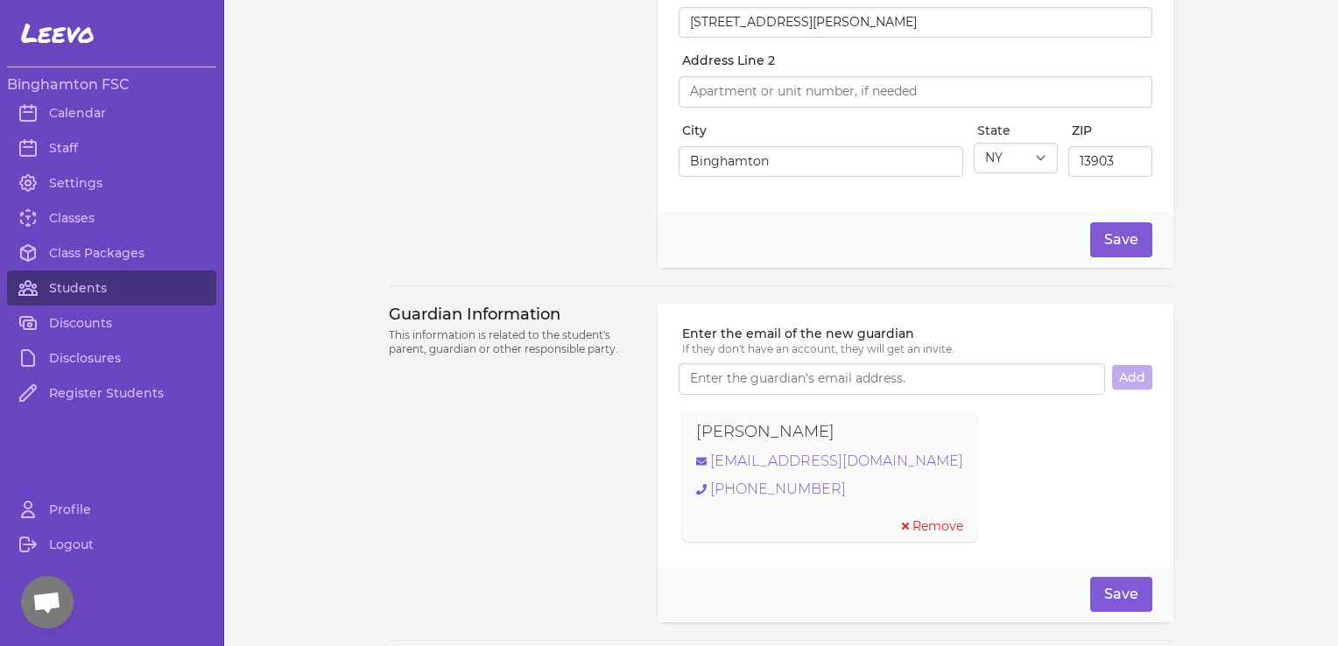
click at [33, 577] on div "Profile Logout" at bounding box center [111, 562] width 223 height 140
click at [40, 607] on span "Open chat" at bounding box center [46, 604] width 29 height 25
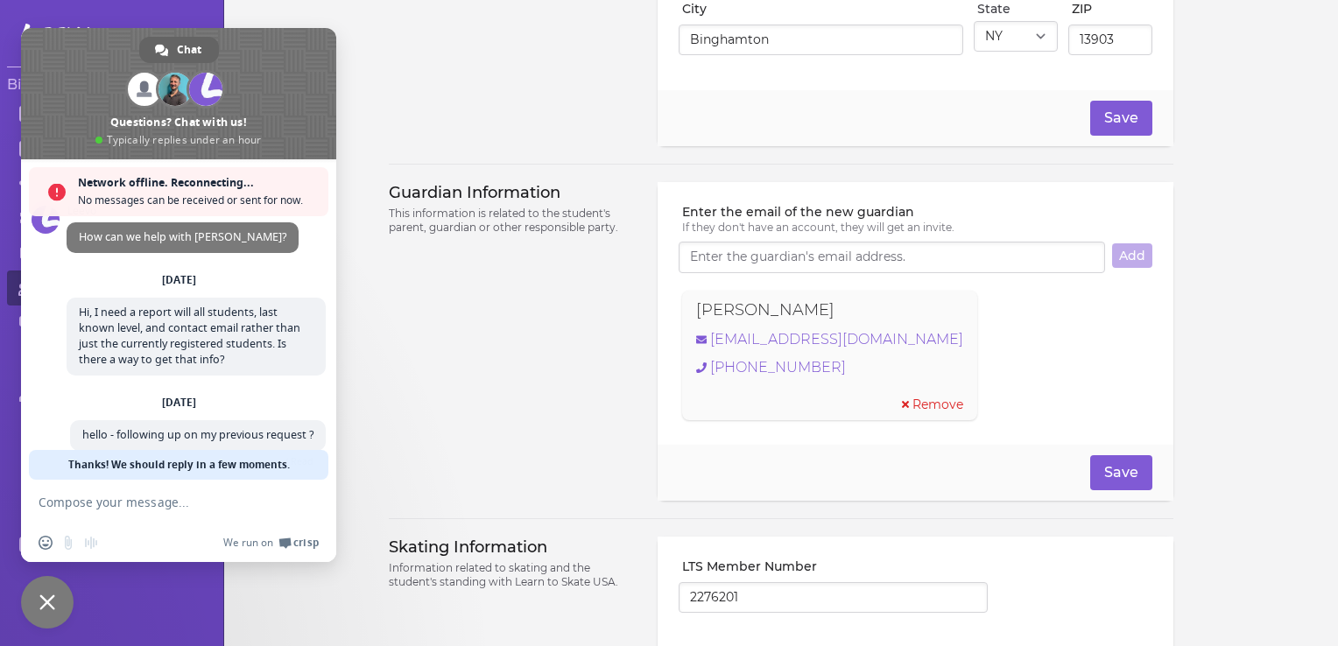
scroll to position [81, 0]
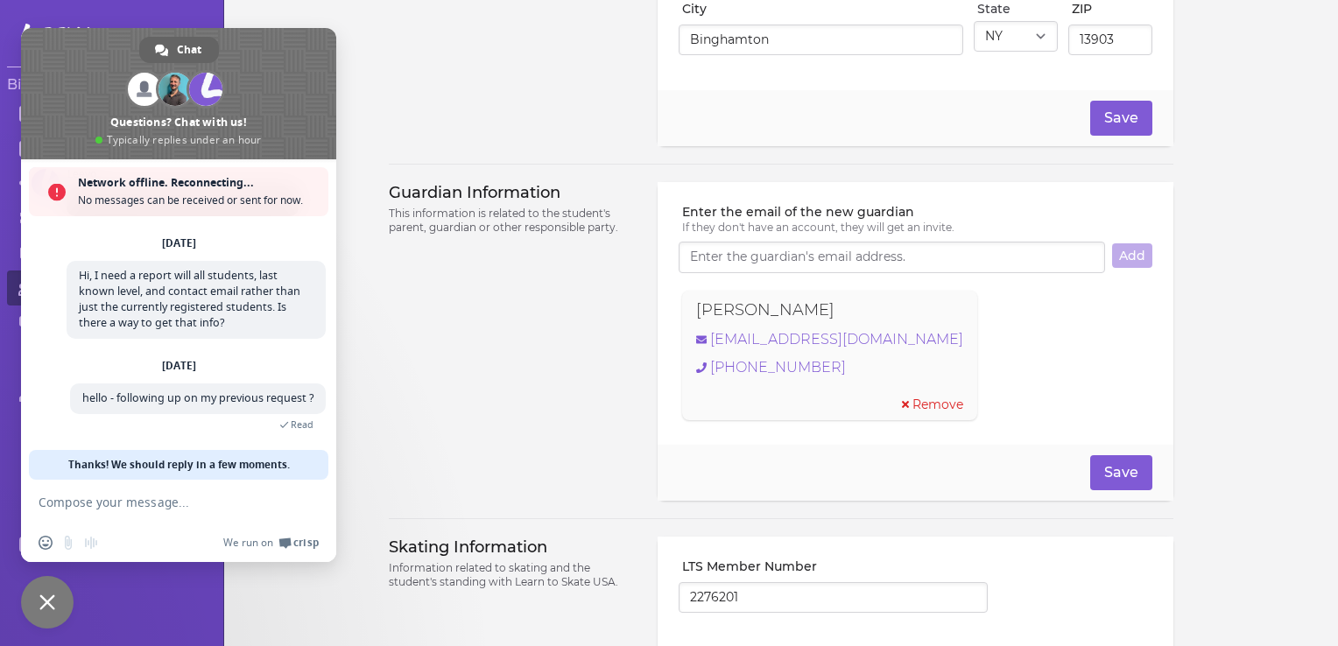
click at [425, 418] on div "Guardian Information This information is related to the student's parent, guard…" at bounding box center [513, 341] width 248 height 319
click at [35, 612] on span "Close chat" at bounding box center [47, 602] width 53 height 53
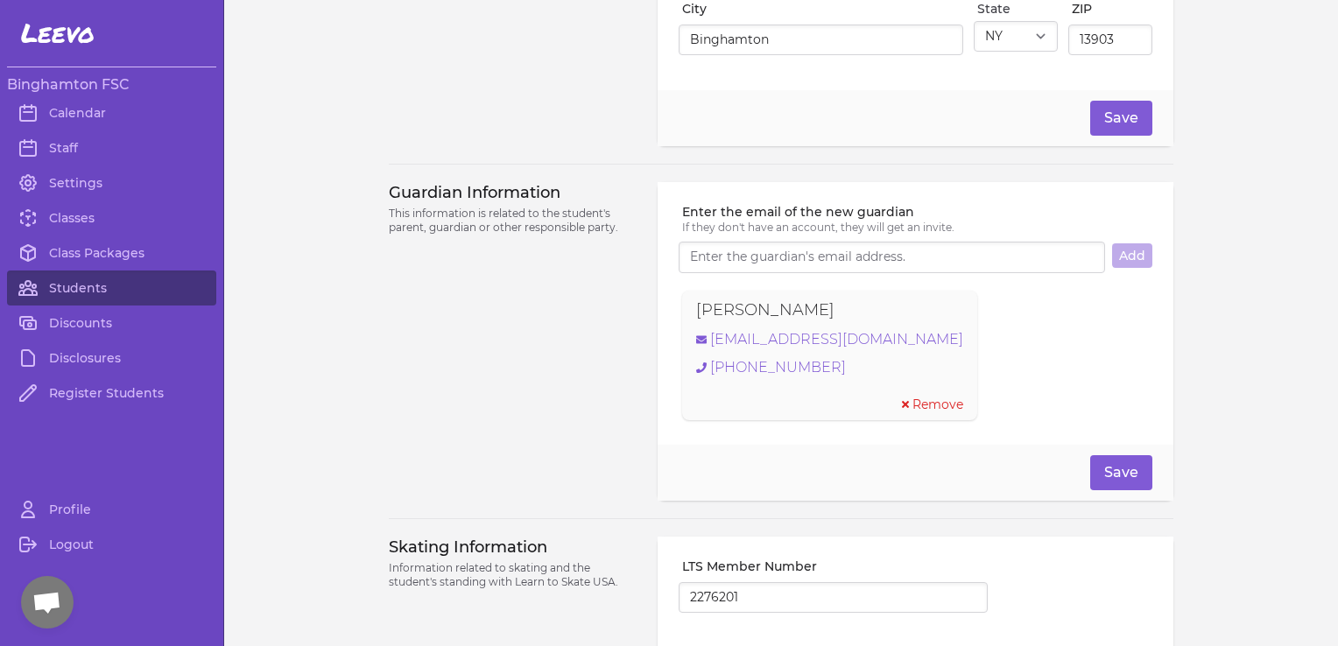
click at [50, 601] on span "Open chat" at bounding box center [46, 604] width 29 height 25
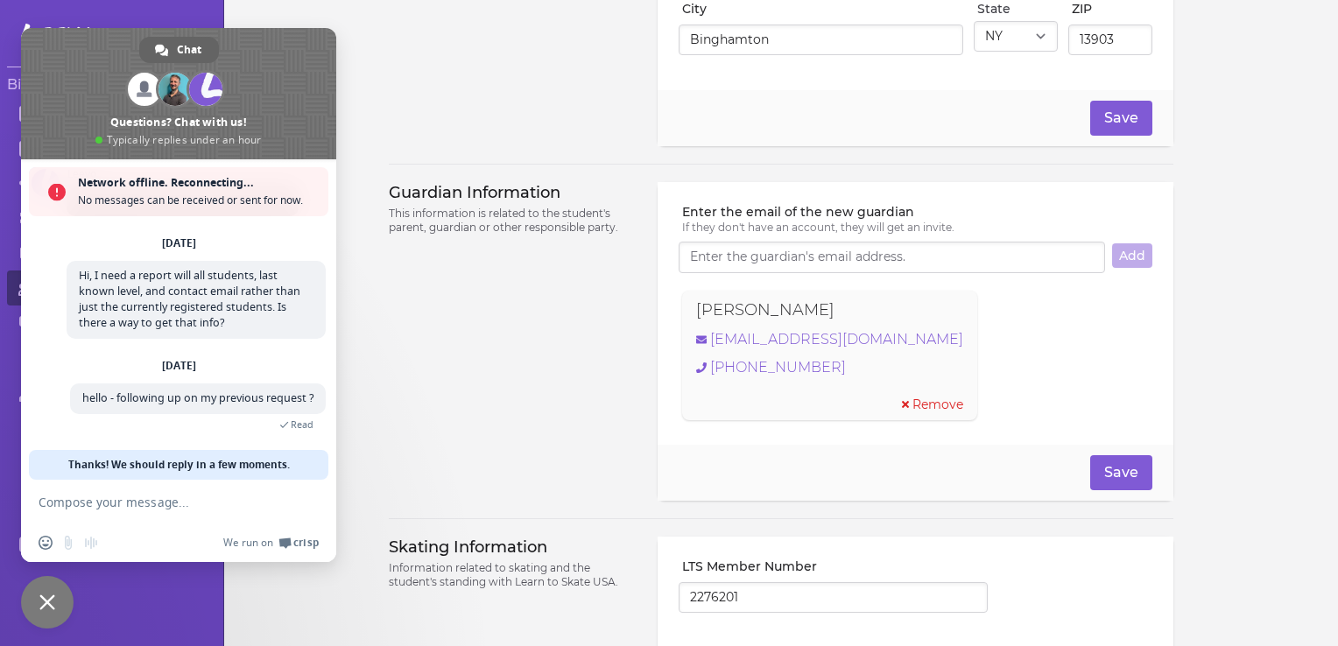
click at [465, 348] on div "Guardian Information This information is related to the student's parent, guard…" at bounding box center [513, 341] width 248 height 319
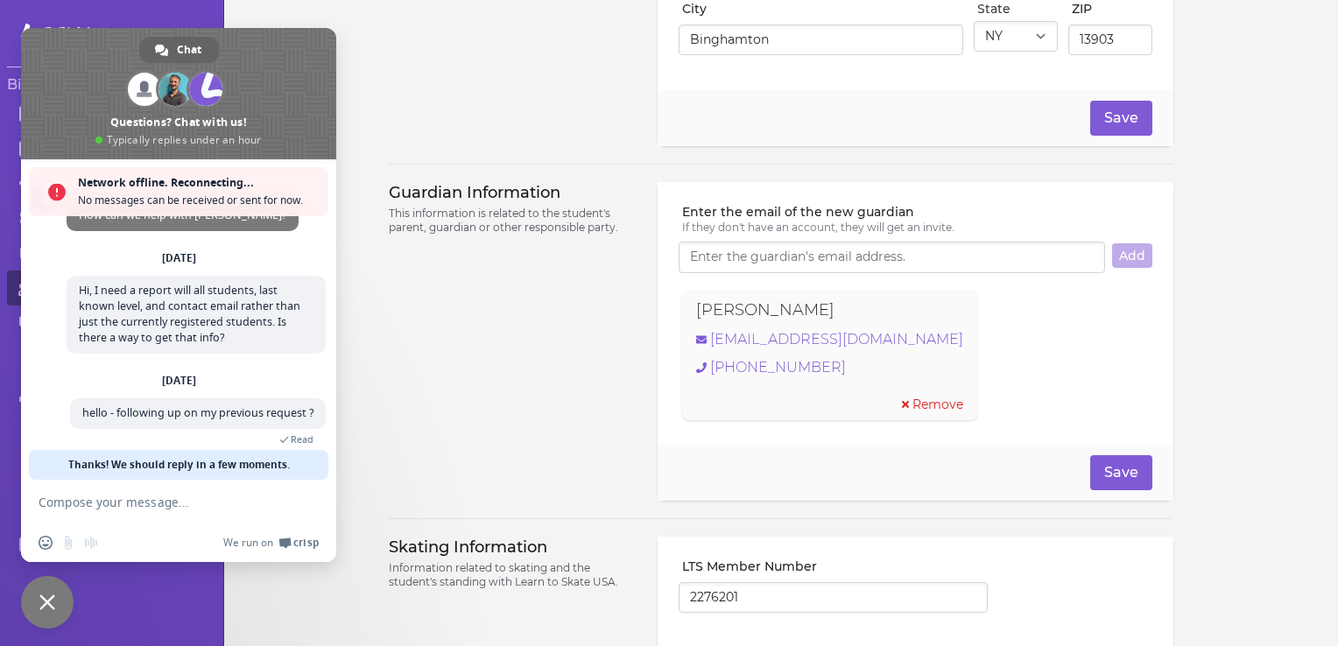
scroll to position [46, 0]
click at [403, 359] on div "Guardian Information This information is related to the student's parent, guard…" at bounding box center [513, 341] width 248 height 319
click at [187, 46] on span "Chat" at bounding box center [189, 50] width 25 height 26
click at [43, 624] on span "Close chat" at bounding box center [47, 602] width 53 height 53
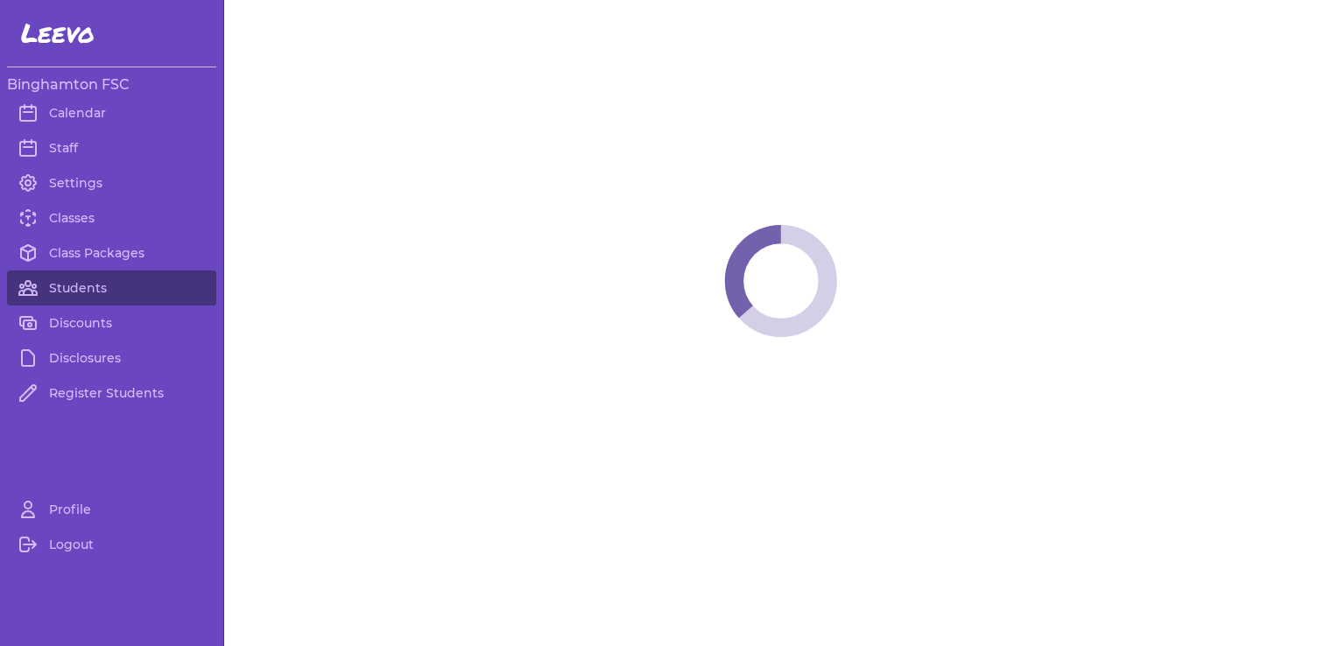
select select "NY"
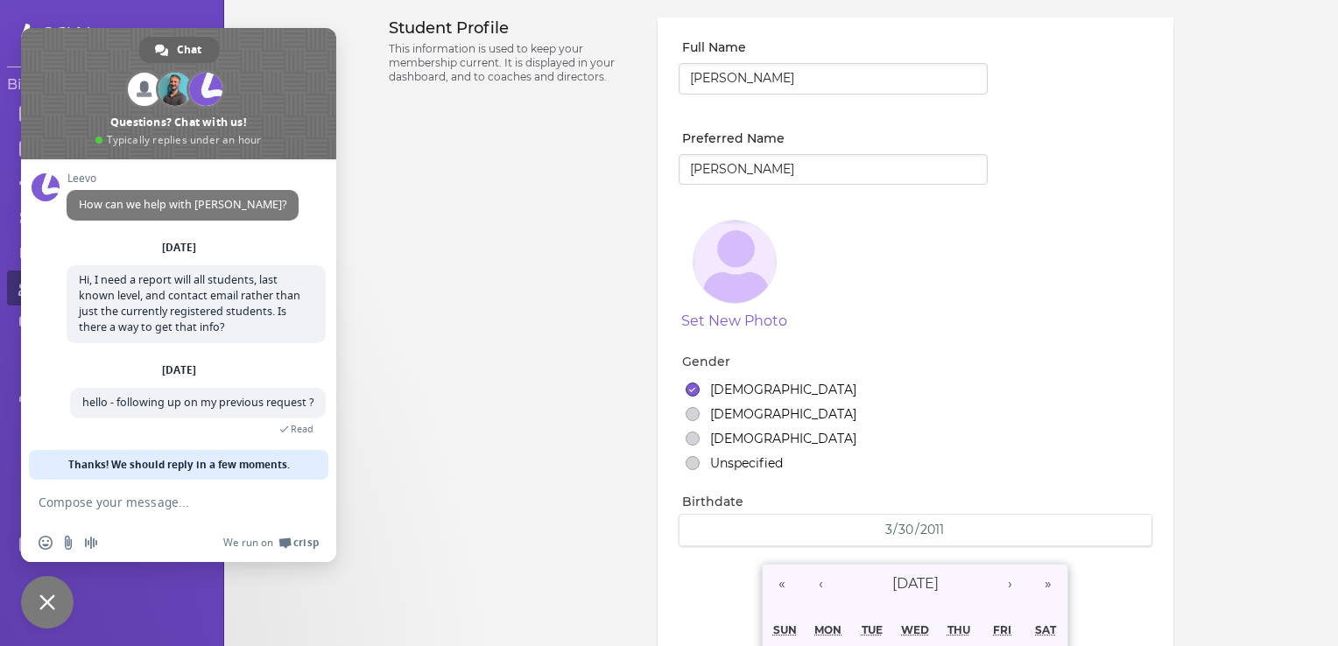
scroll to position [25, 0]
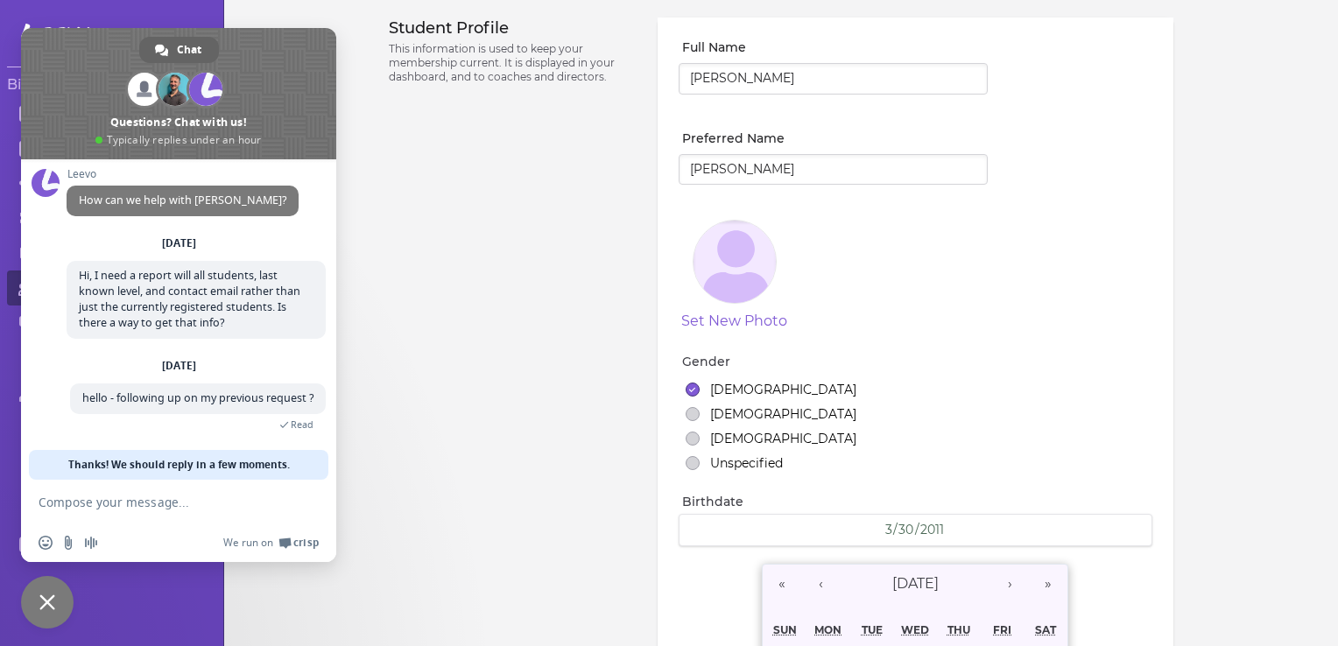
select select "23"
click at [475, 328] on div "Student Profile This information is used to keep your membership current. It is…" at bounding box center [513, 607] width 248 height 1179
click at [392, 368] on div "Student Profile This information is used to keep your membership current. It is…" at bounding box center [513, 607] width 248 height 1179
click at [518, 258] on div "Student Profile This information is used to keep your membership current. It is…" at bounding box center [513, 607] width 248 height 1179
click at [49, 599] on span "Close chat" at bounding box center [47, 603] width 16 height 16
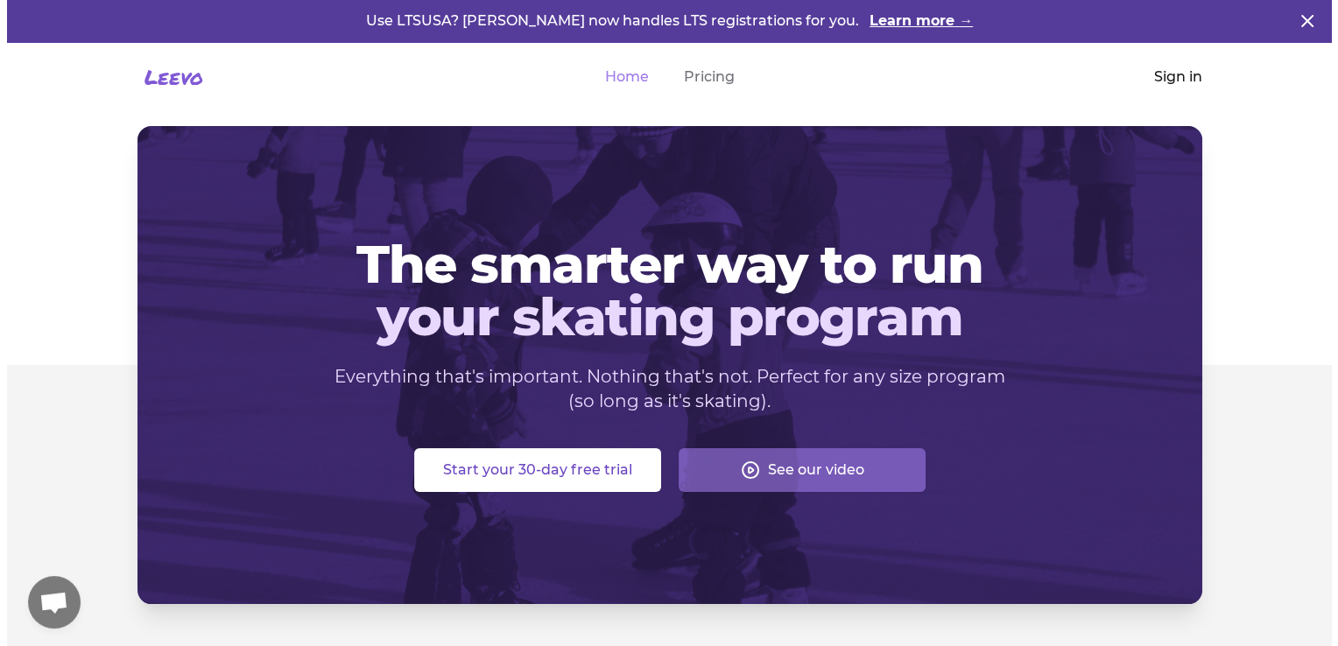
scroll to position [25, 0]
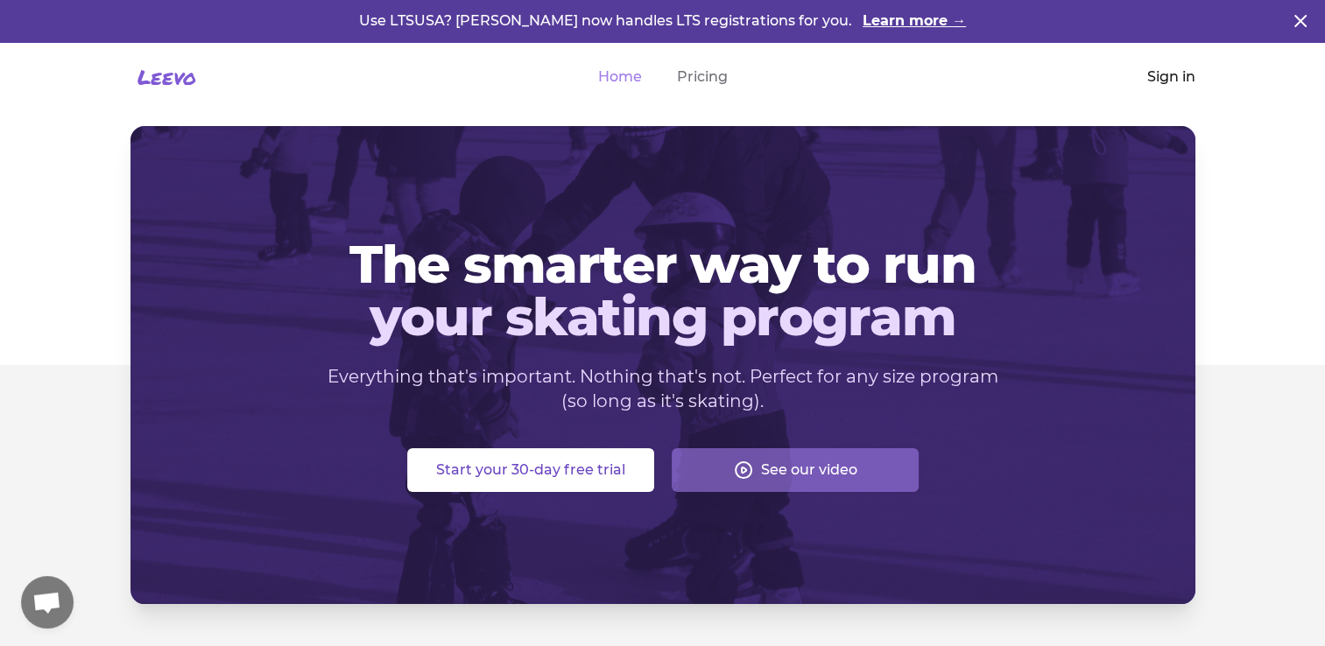
click at [1177, 79] on link "Sign in" at bounding box center [1171, 77] width 48 height 21
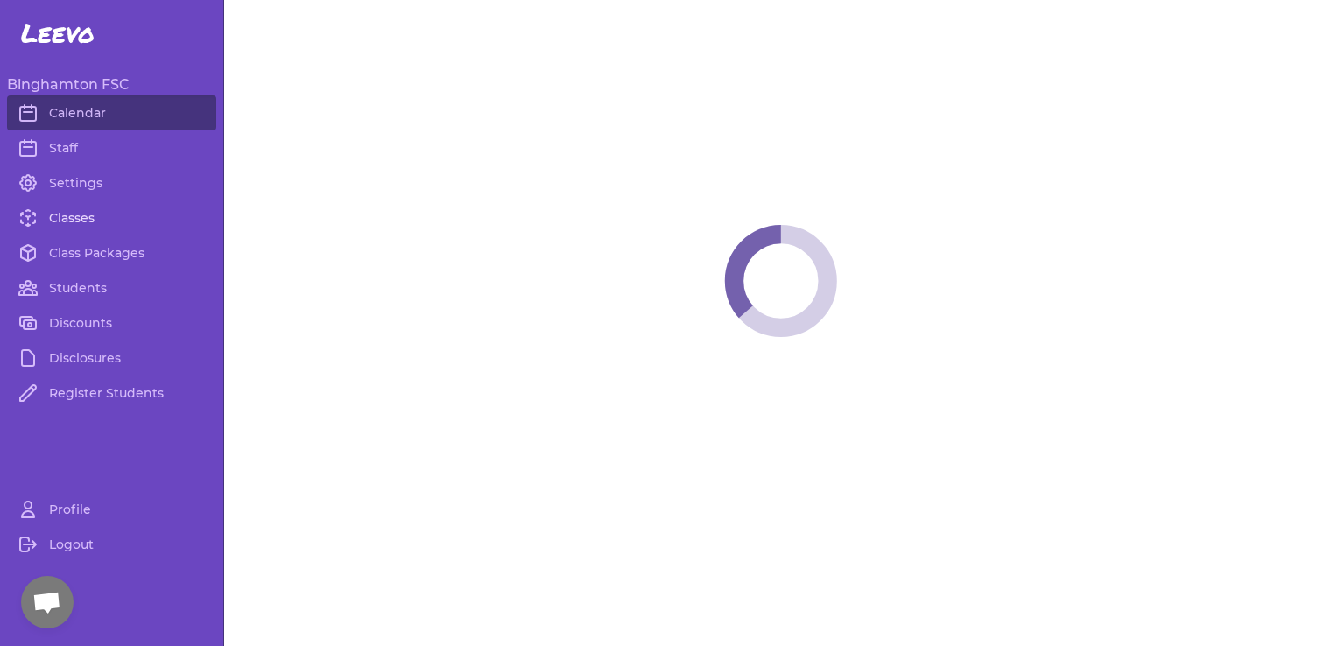
click at [73, 226] on link "Classes" at bounding box center [111, 218] width 209 height 35
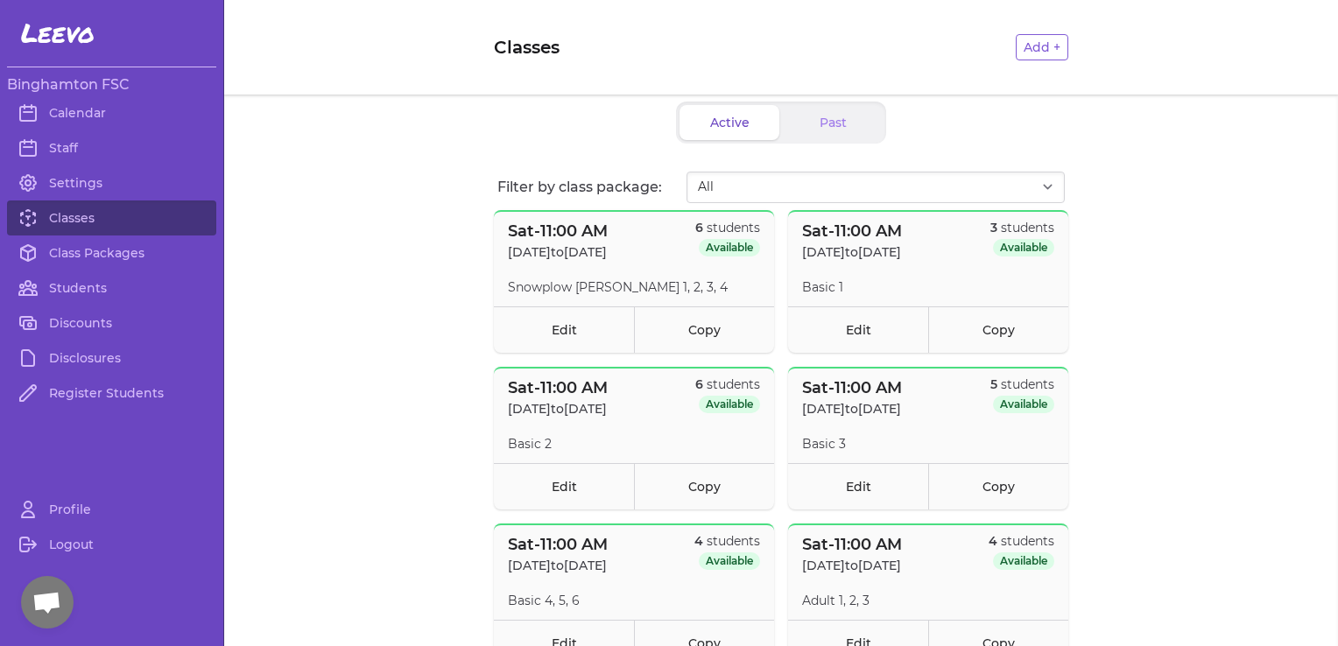
click at [40, 601] on span "Open chat" at bounding box center [46, 604] width 29 height 25
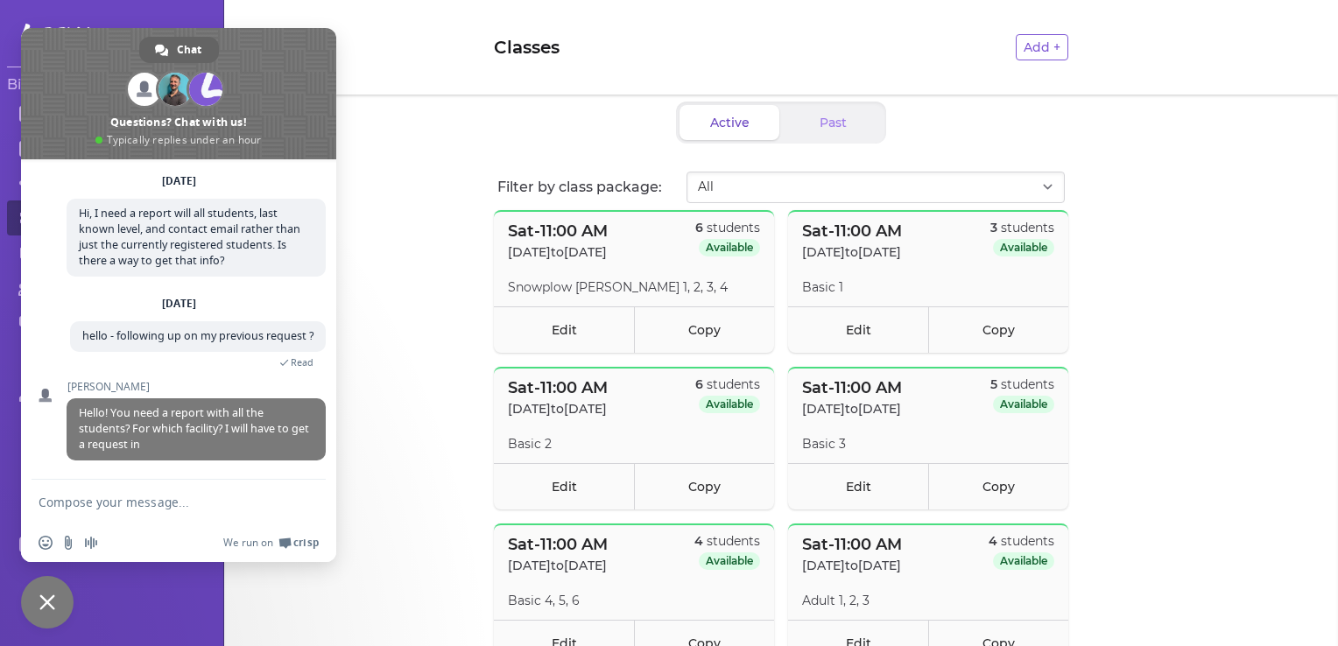
scroll to position [88, 0]
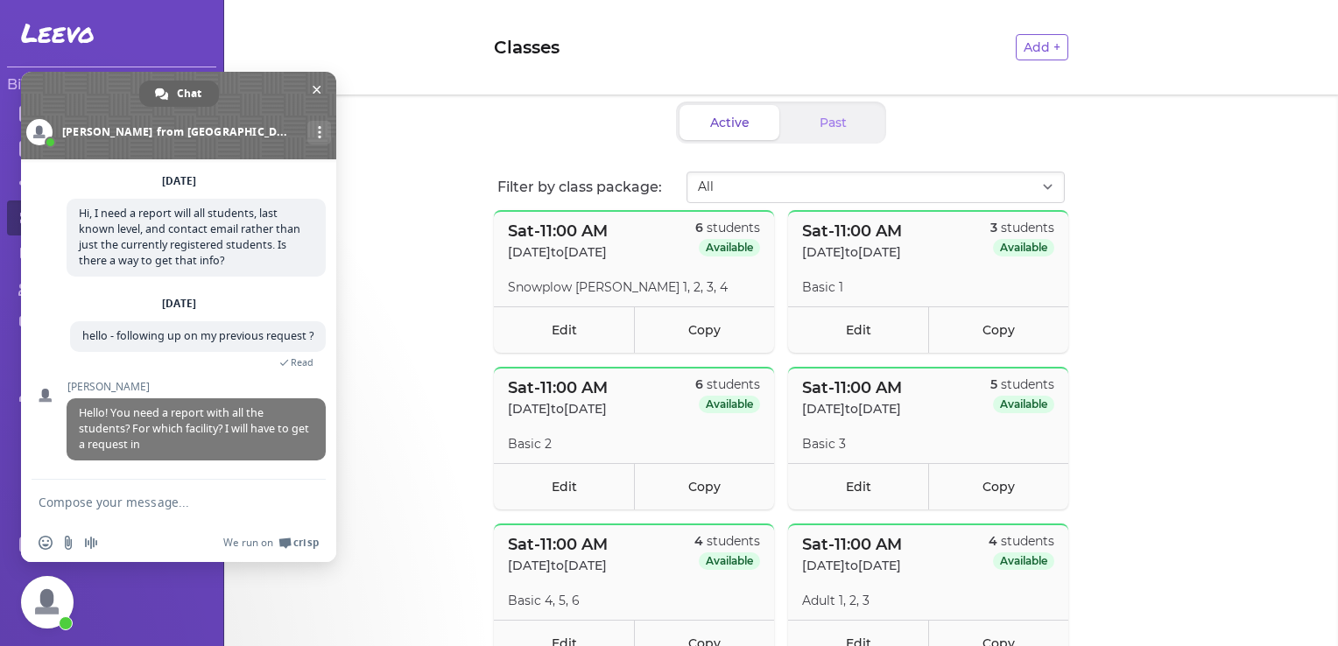
click at [176, 506] on textarea "Compose your message..." at bounding box center [161, 502] width 245 height 44
type textarea "e"
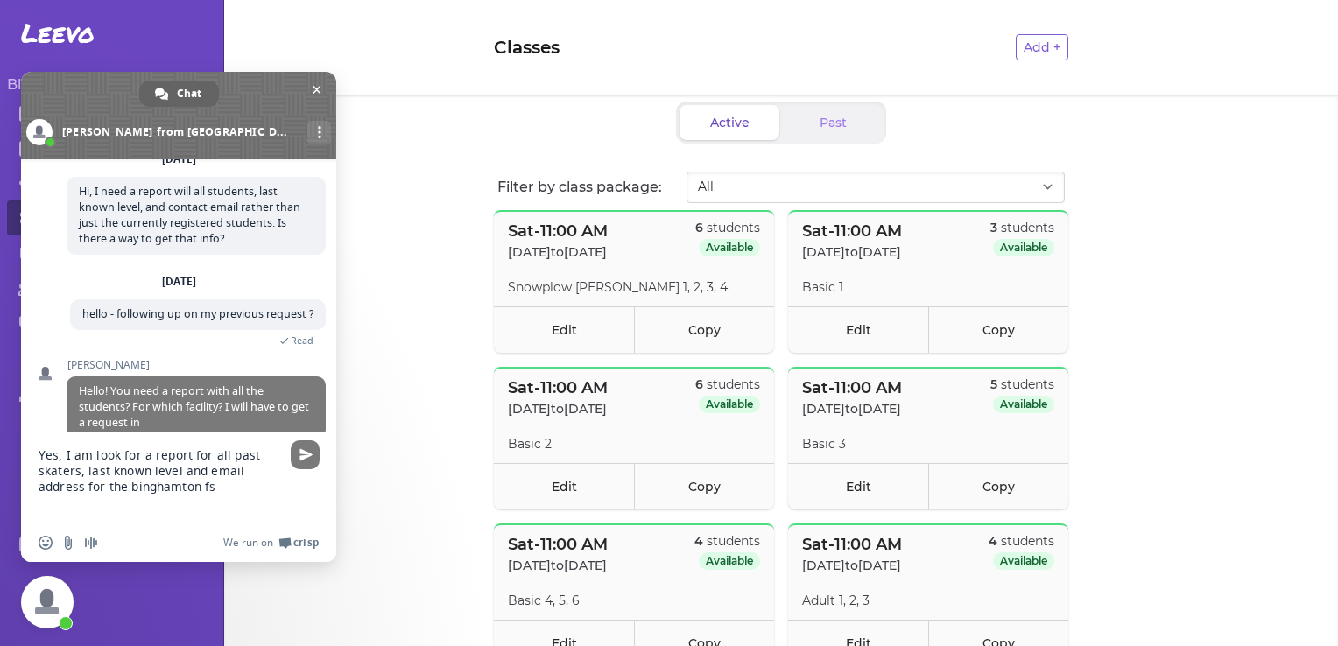
type textarea "Yes, I am look for a report for all past skaters, last known level and email ad…"
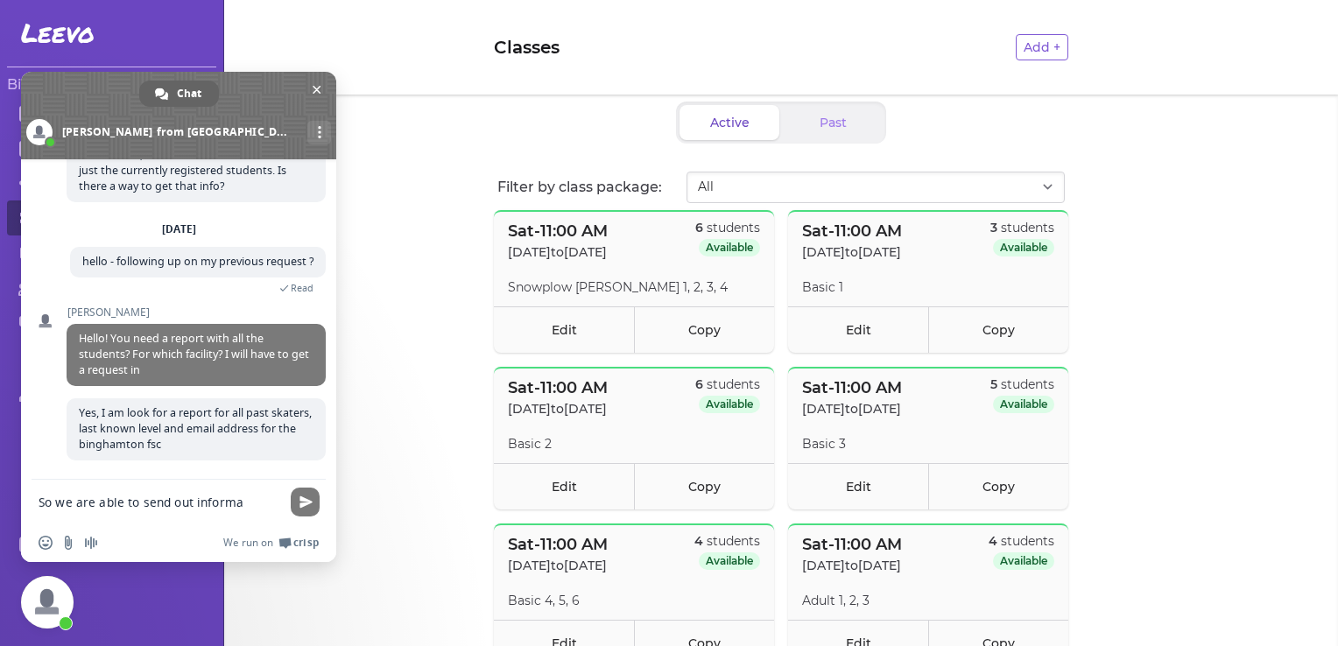
scroll to position [181, 0]
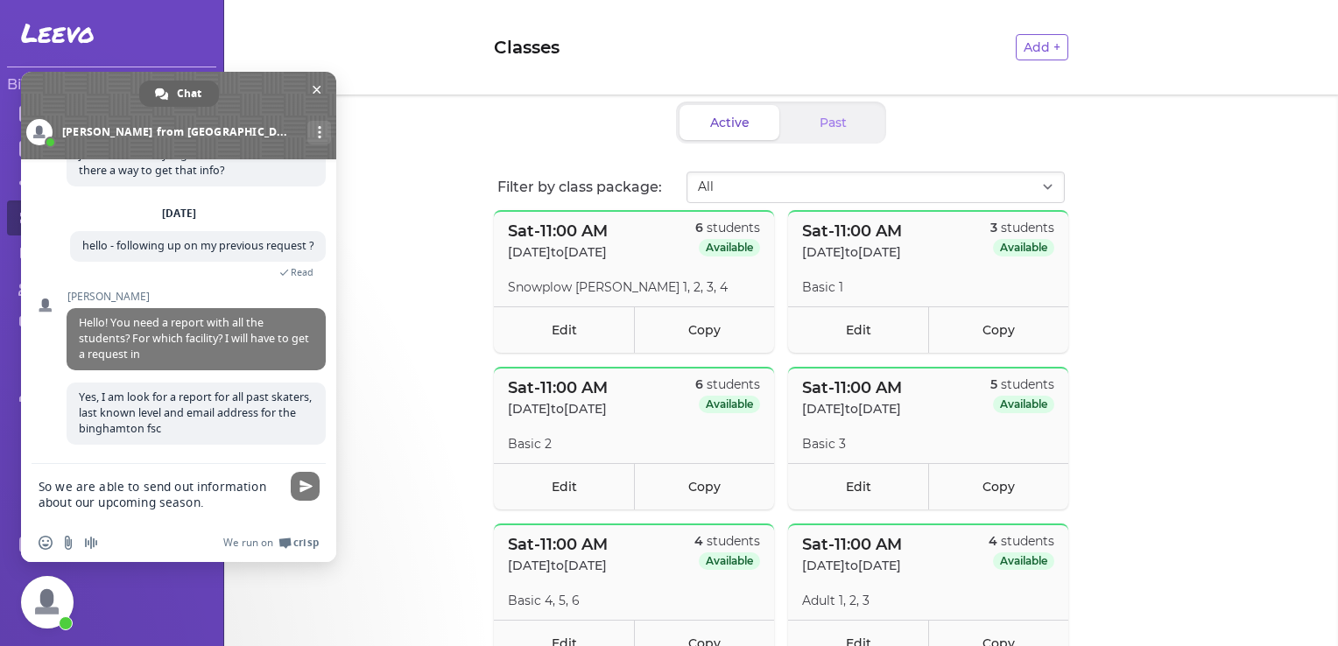
type textarea "So we are able to send out information about our upcoming season."
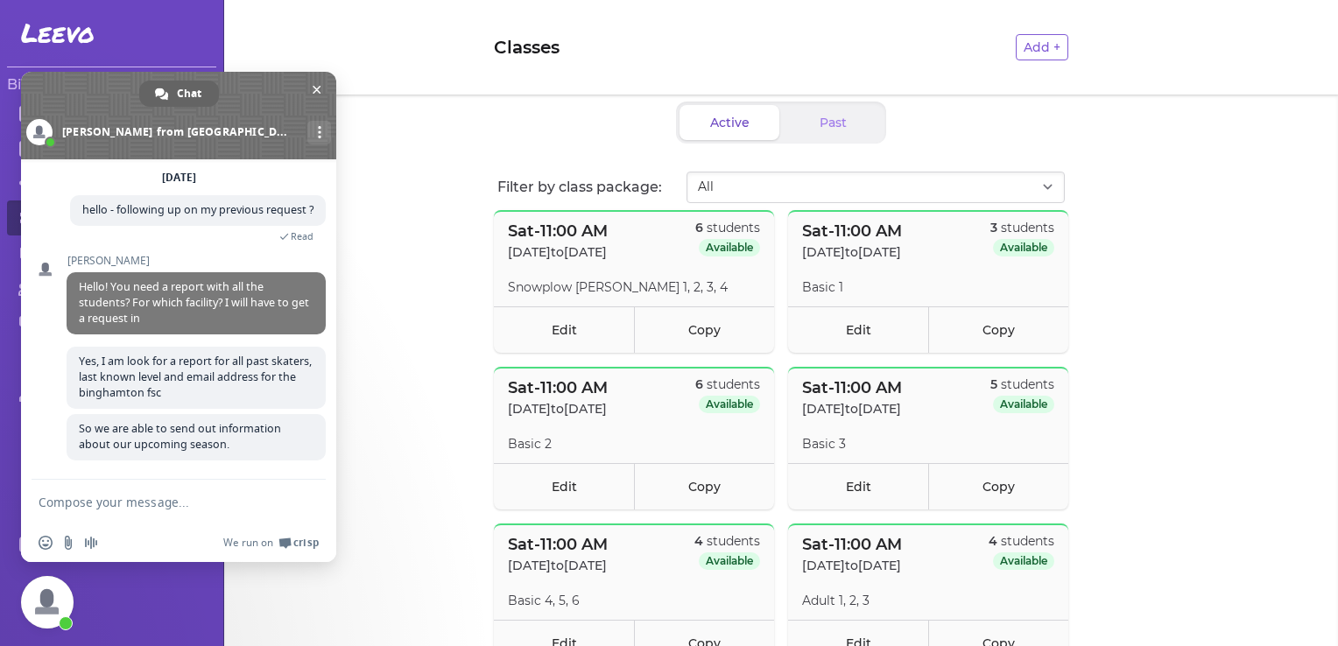
scroll to position [218, 0]
click at [176, 512] on textarea "Compose your message..." at bounding box center [161, 502] width 245 height 44
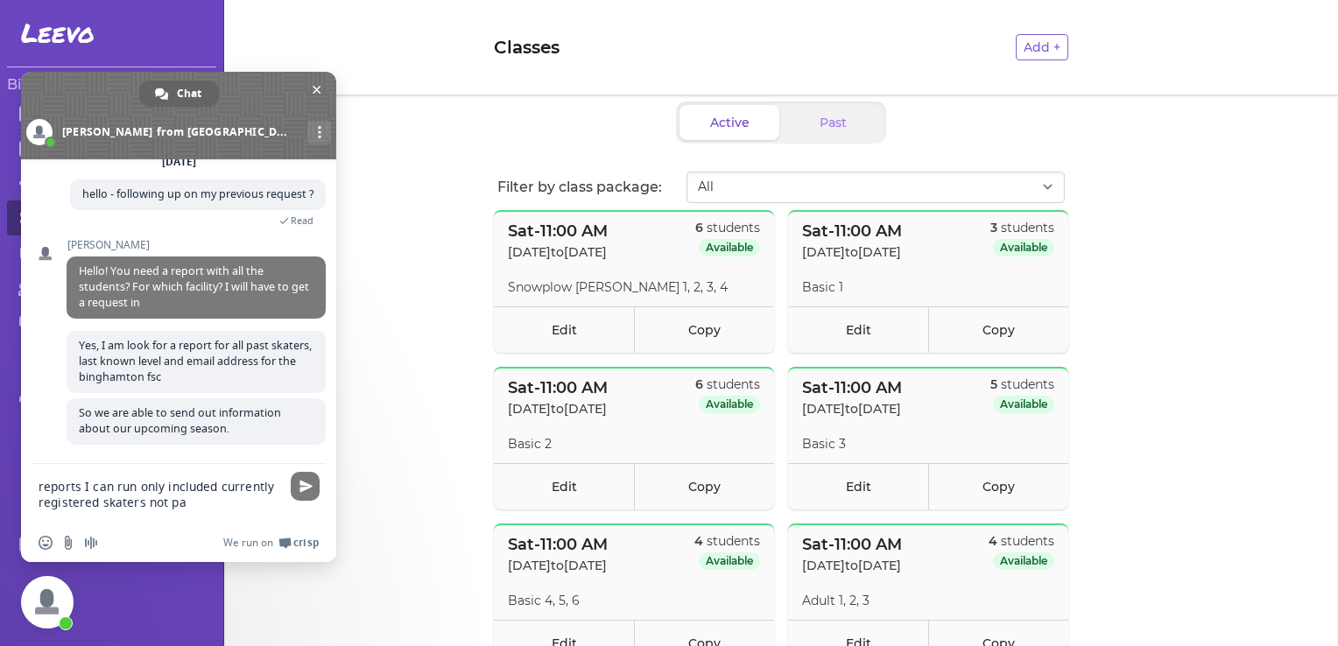
scroll to position [245, 0]
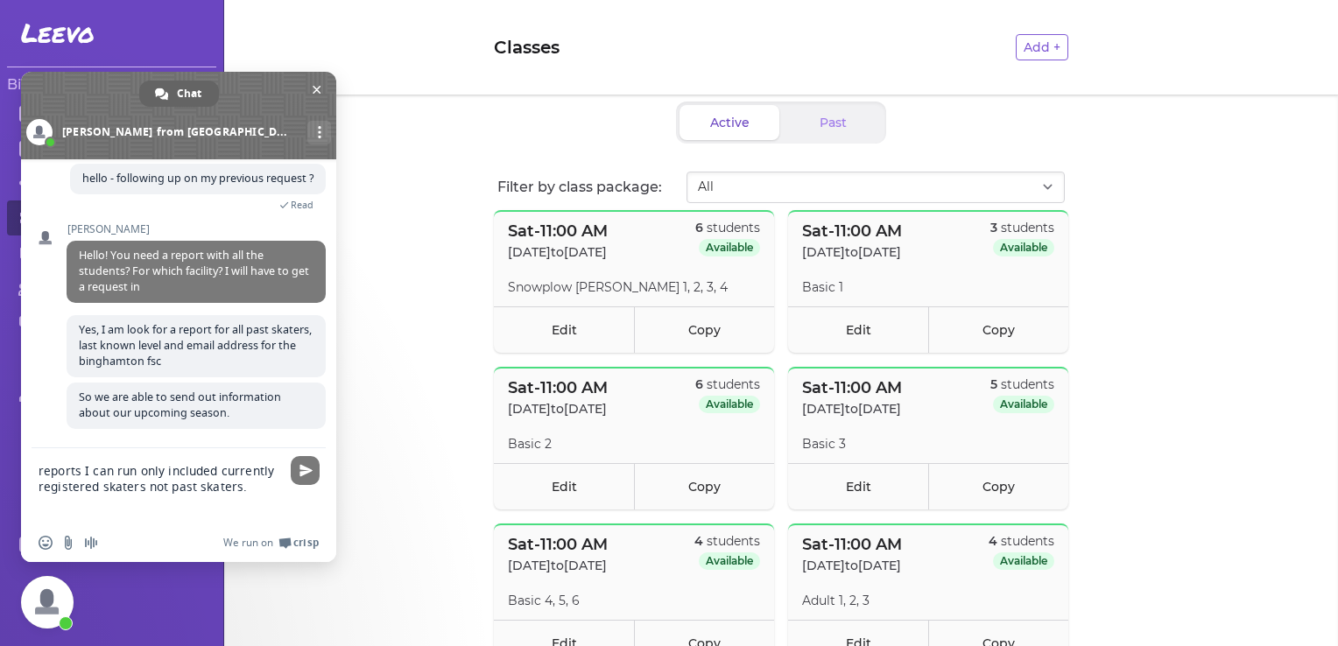
type textarea "reports I can run only included currently registered skaters not past skaters."
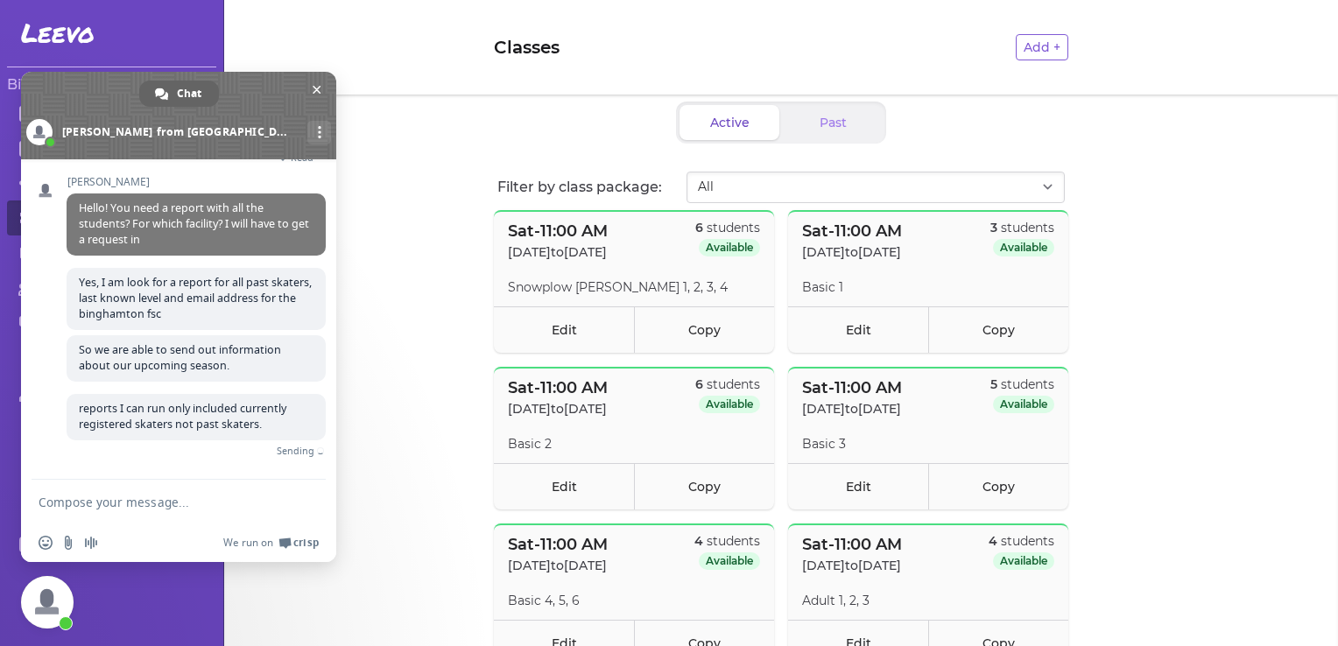
scroll to position [271, 0]
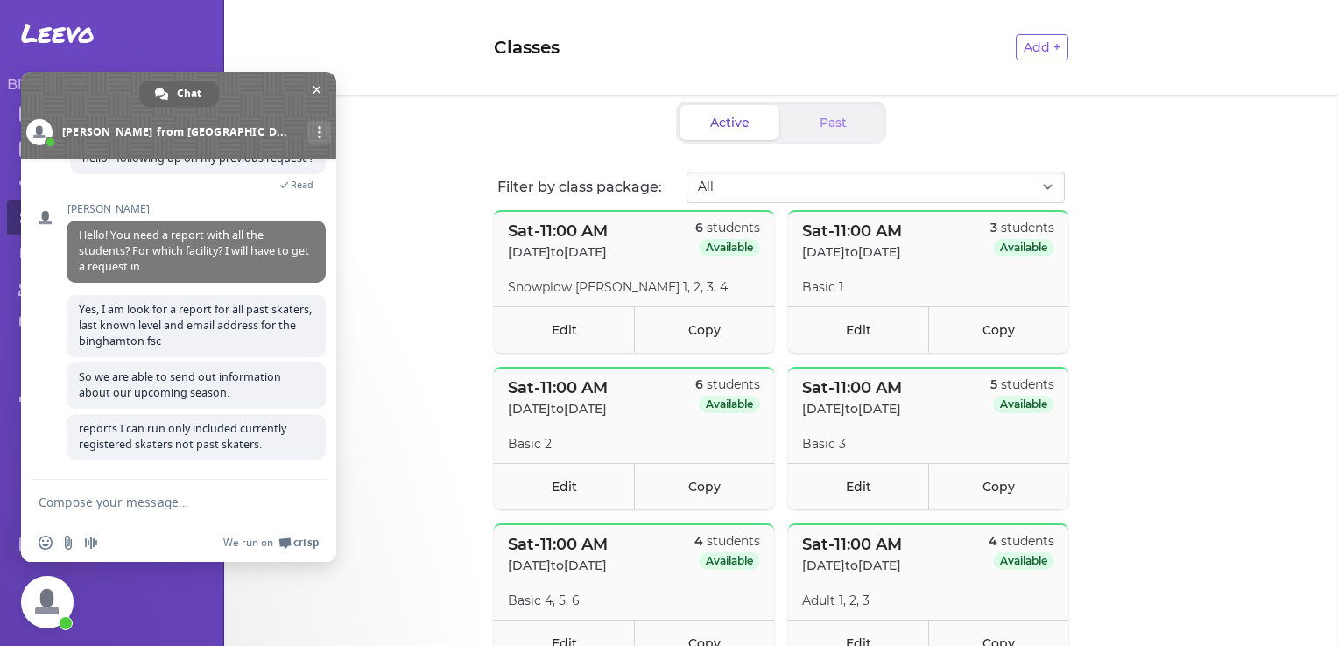
click at [334, 32] on header "Classes Add +" at bounding box center [781, 47] width 1114 height 95
